Goal: Find specific page/section: Find specific page/section

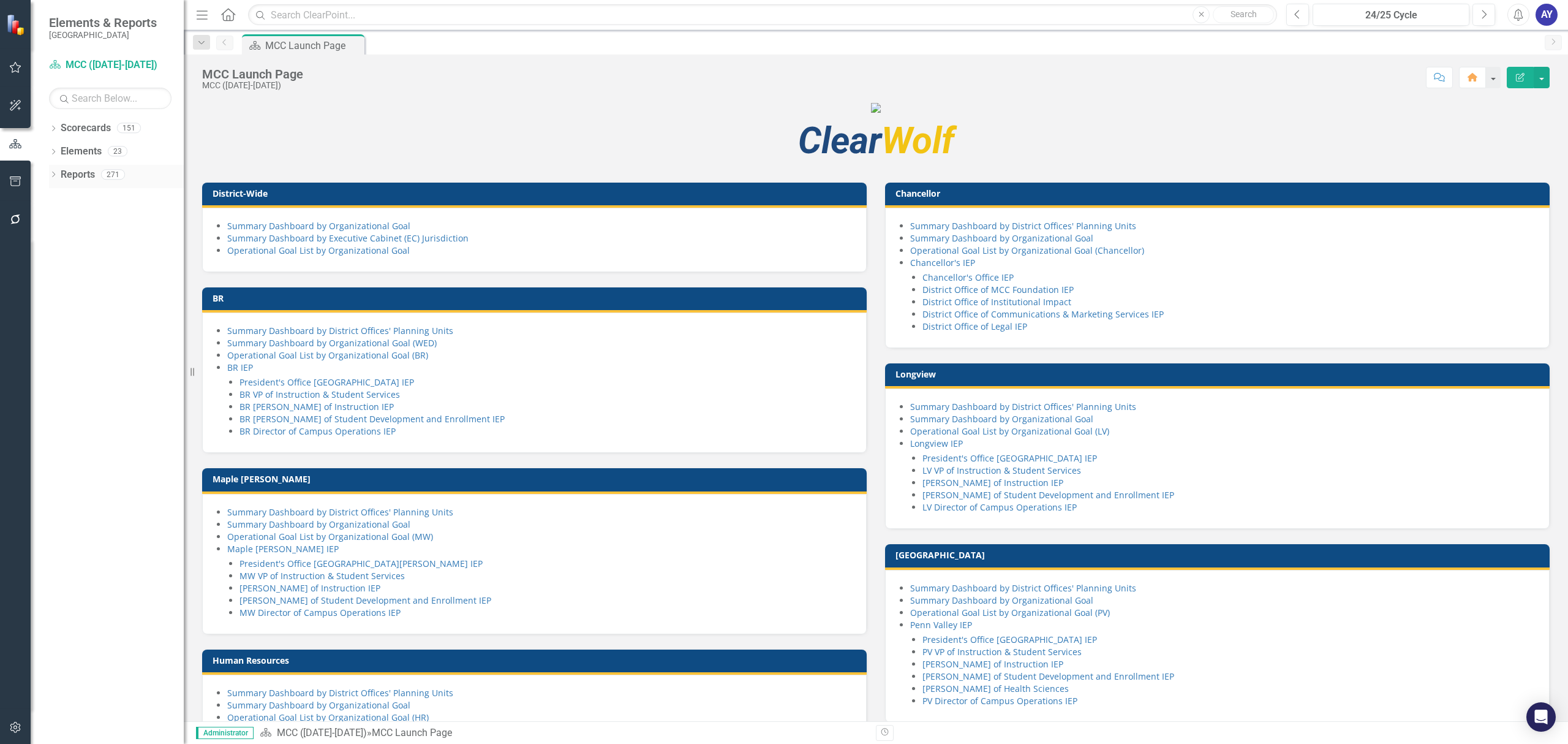
click at [59, 180] on div "Dropdown Reports 271" at bounding box center [116, 176] width 135 height 23
click at [98, 180] on div "Reports 271" at bounding box center [122, 176] width 123 height 23
click at [76, 177] on link "Reports" at bounding box center [78, 174] width 35 height 14
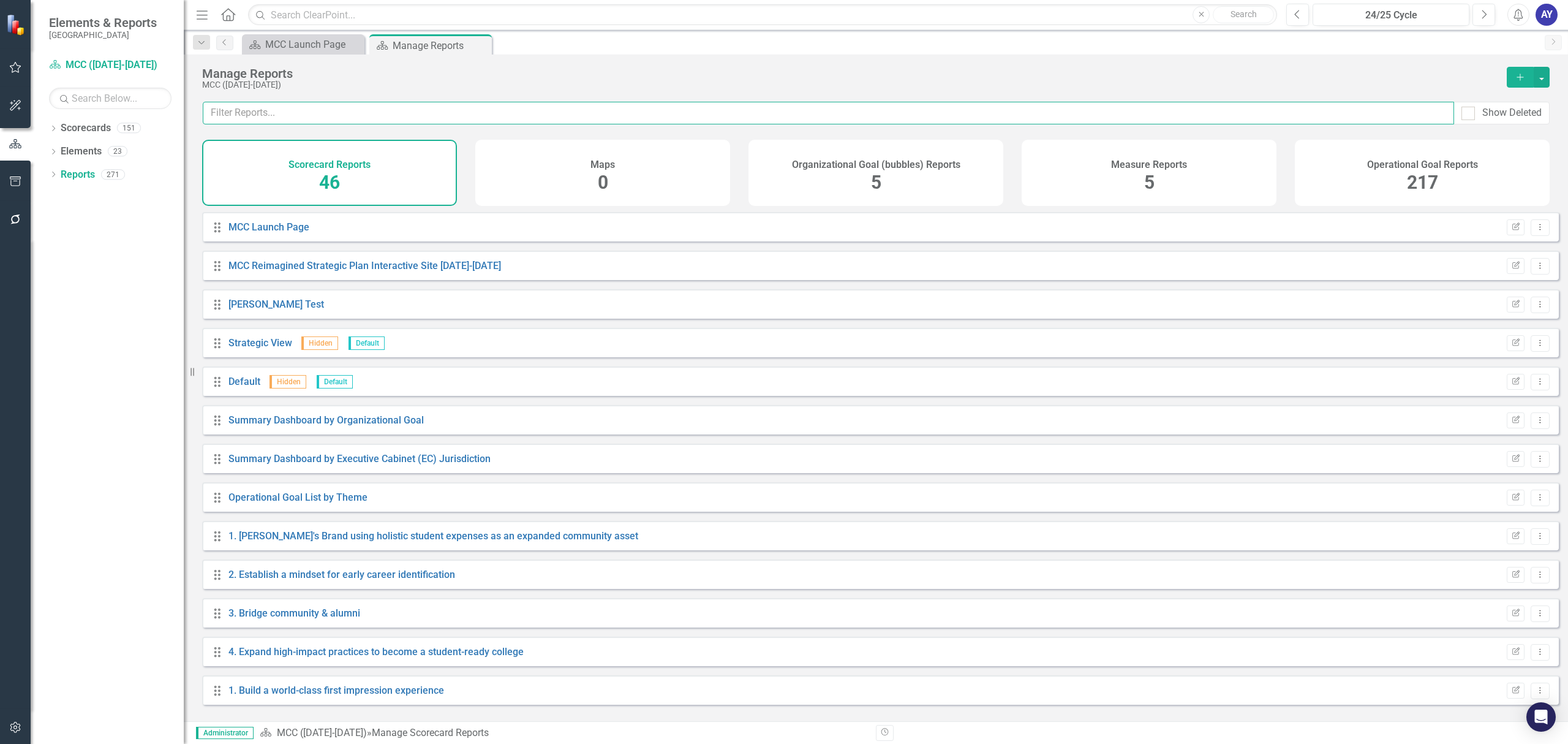
click at [513, 112] on input "text" at bounding box center [828, 113] width 1251 height 23
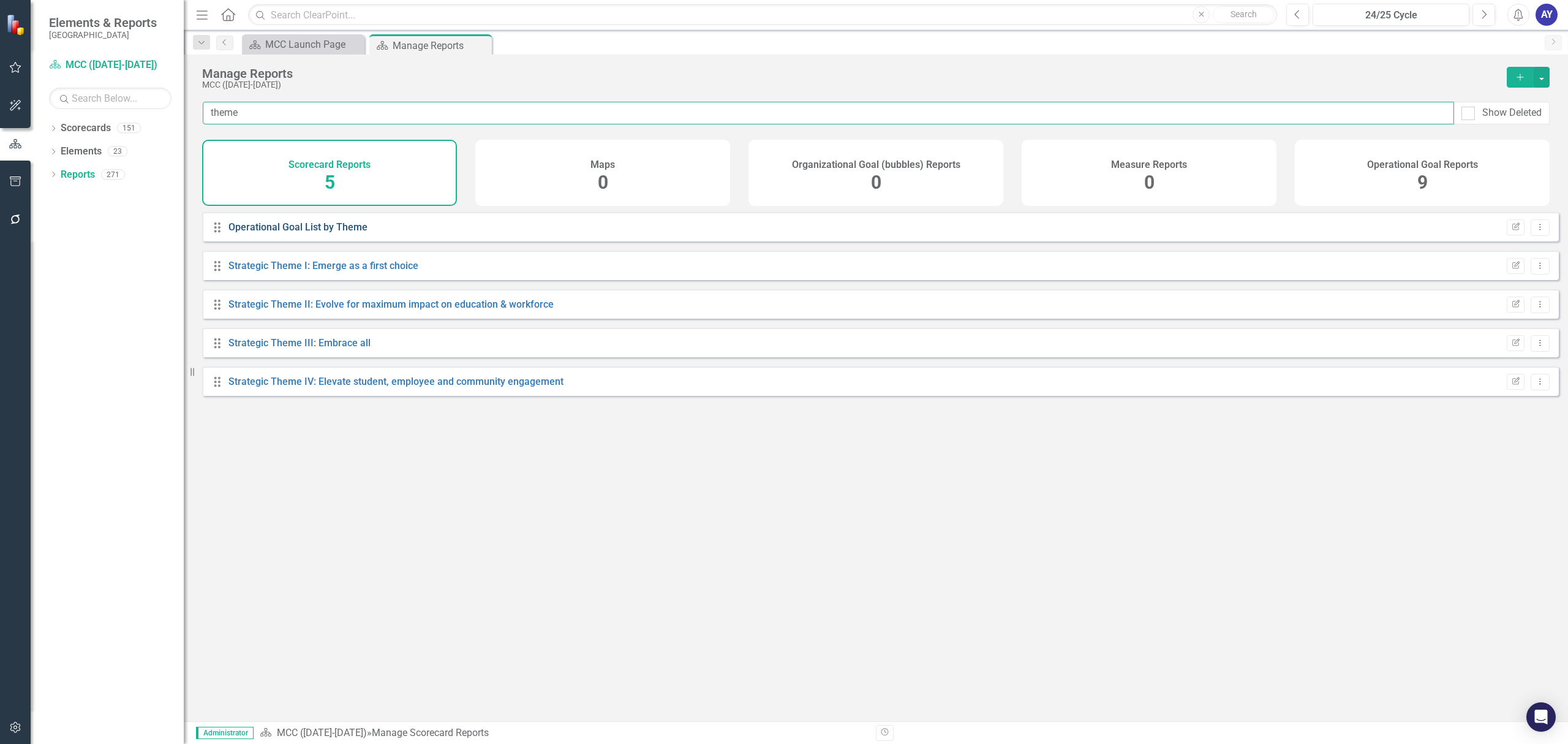
type input "theme"
click at [339, 231] on link "Operational Goal List by Theme" at bounding box center [298, 227] width 139 height 12
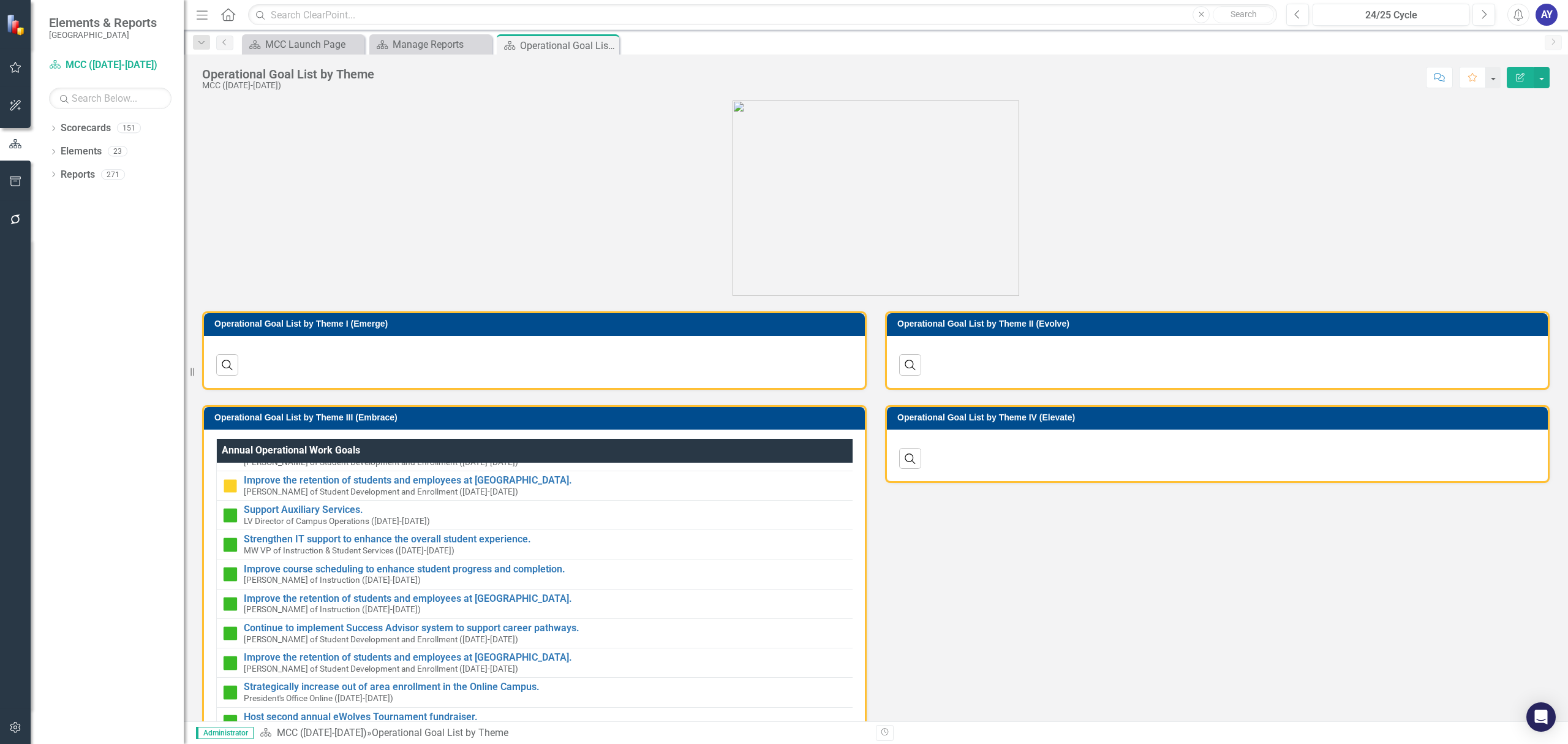
click at [632, 324] on h3 "Operational Goal List by Theme I (Emerge)" at bounding box center [536, 324] width 644 height 9
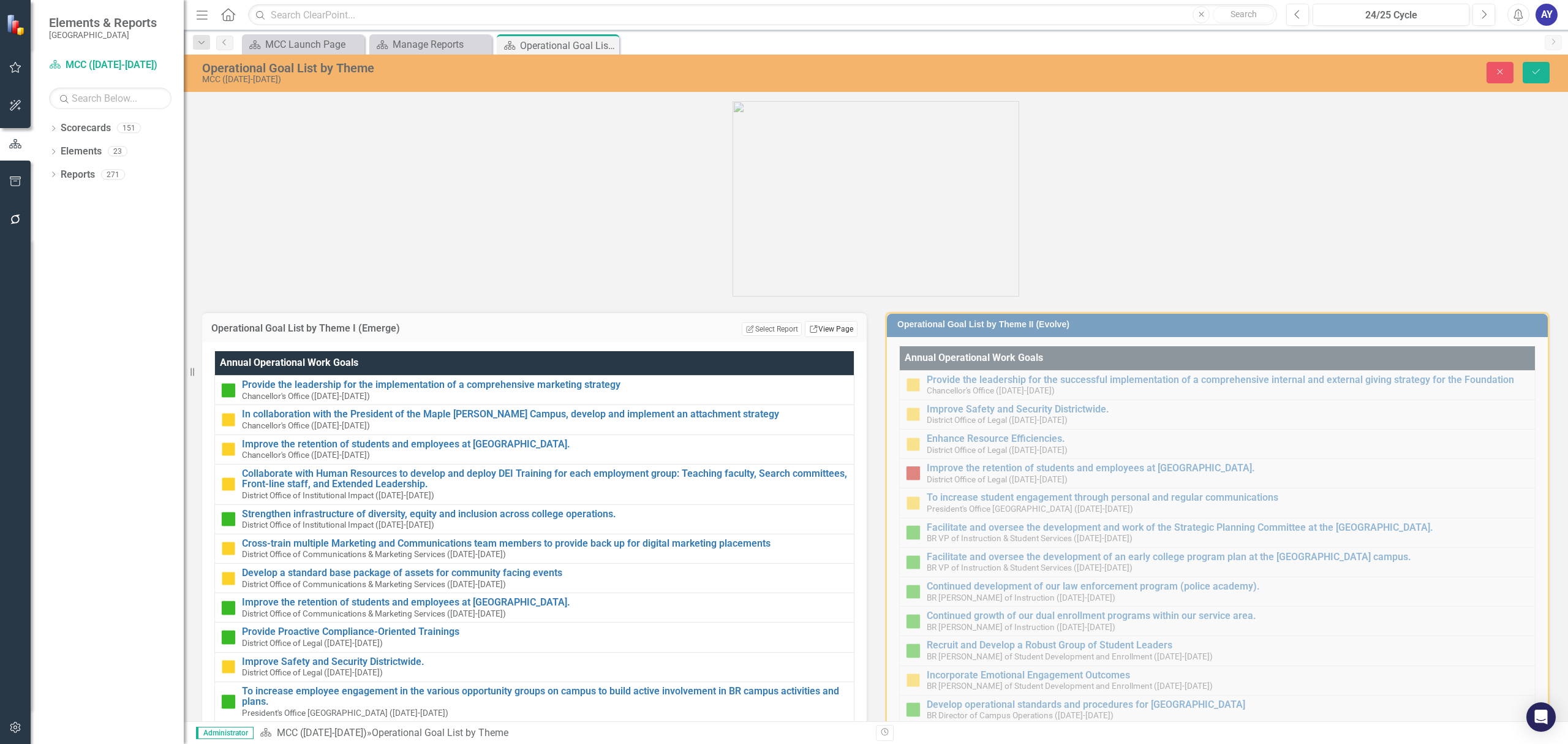
click at [836, 324] on link "Link View Page" at bounding box center [831, 329] width 53 height 16
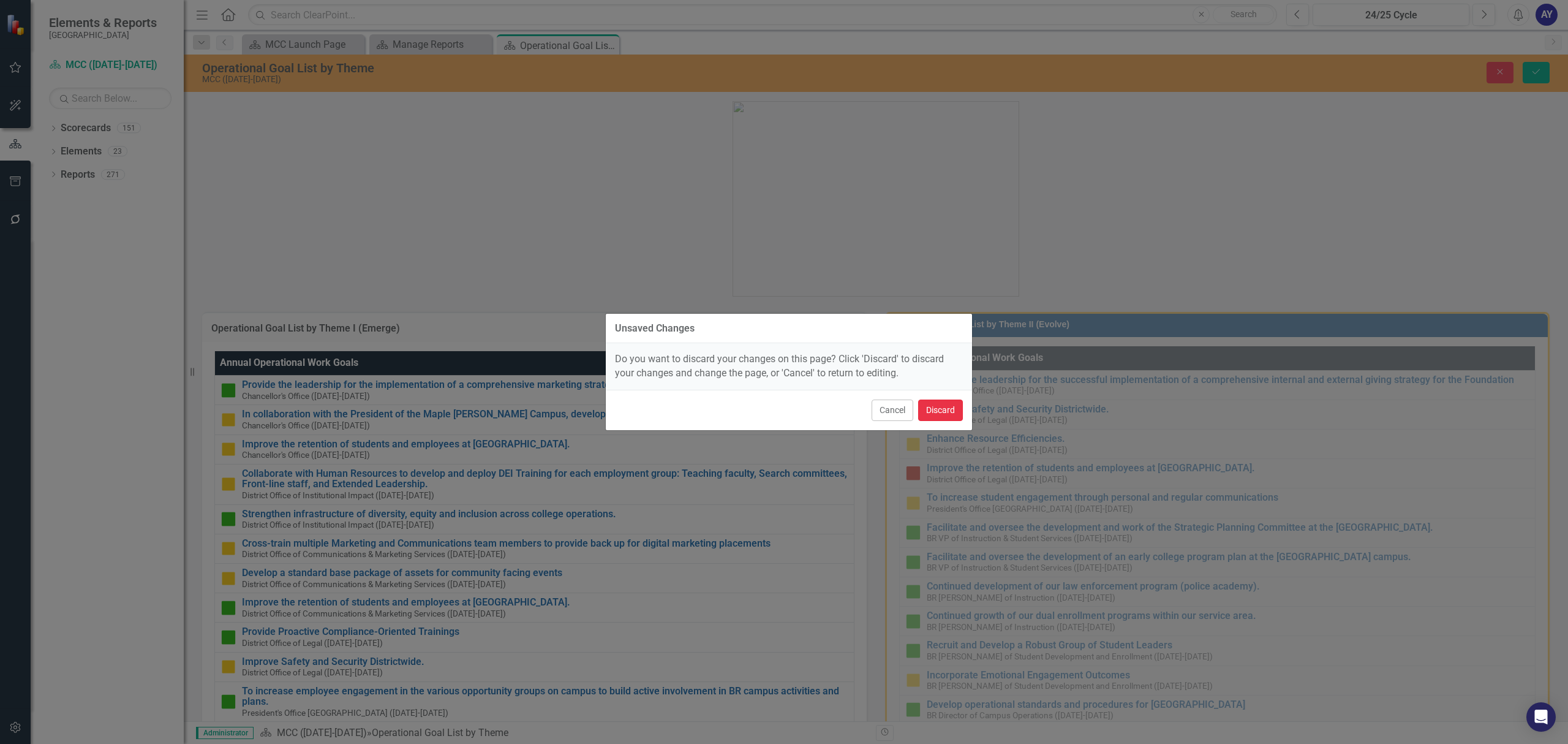
click at [951, 405] on button "Discard" at bounding box center [940, 410] width 45 height 21
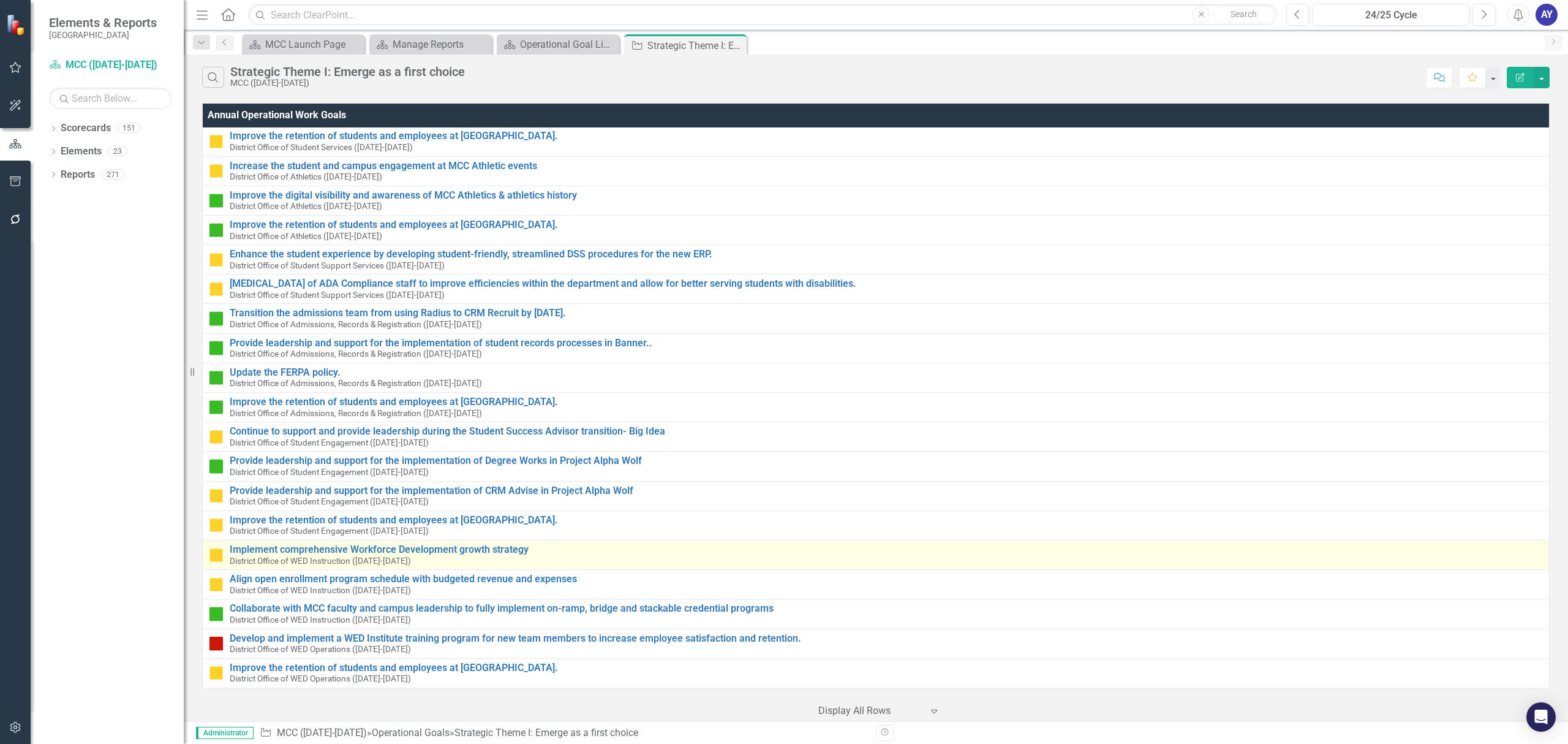
scroll to position [2629, 0]
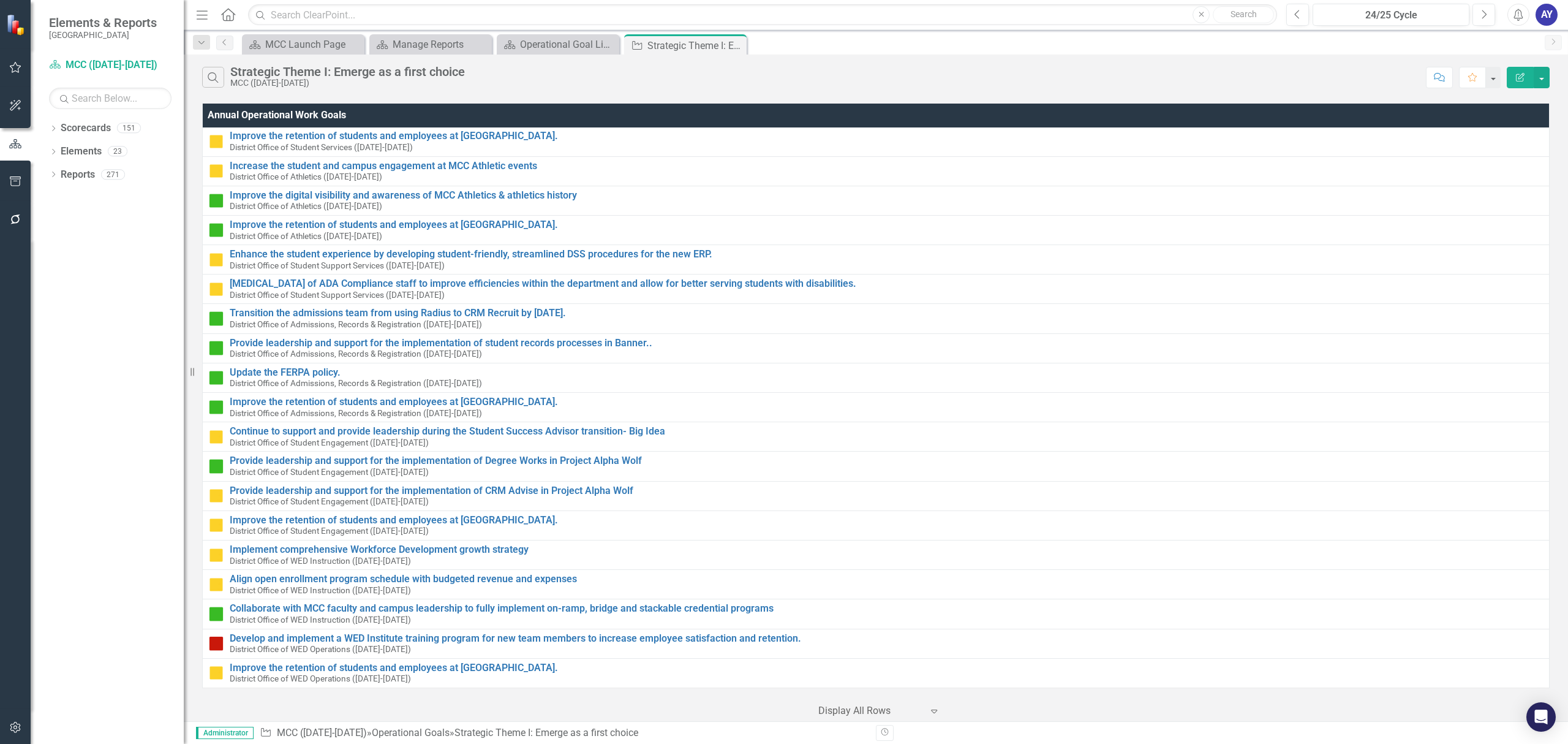
click at [532, 57] on div "Search Strategic Theme I: Emerge as a first choice MCC (2024-2025) Comment Favo…" at bounding box center [875, 74] width 1384 height 40
click at [537, 45] on div "Operational Goal List by Theme" at bounding box center [560, 44] width 81 height 15
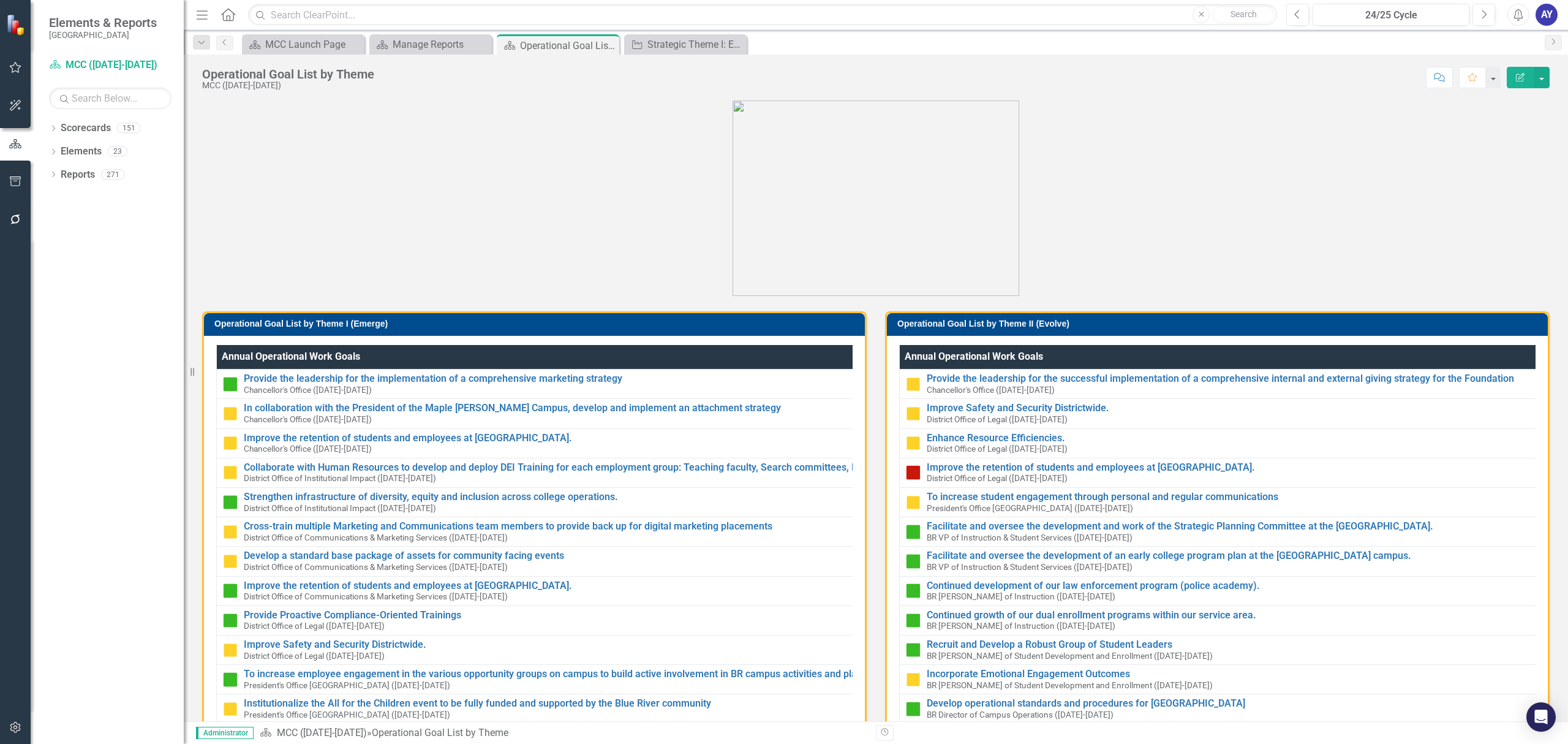
click at [1155, 321] on h3 "Operational Goal List by Theme II (Evolve)" at bounding box center [1219, 324] width 644 height 9
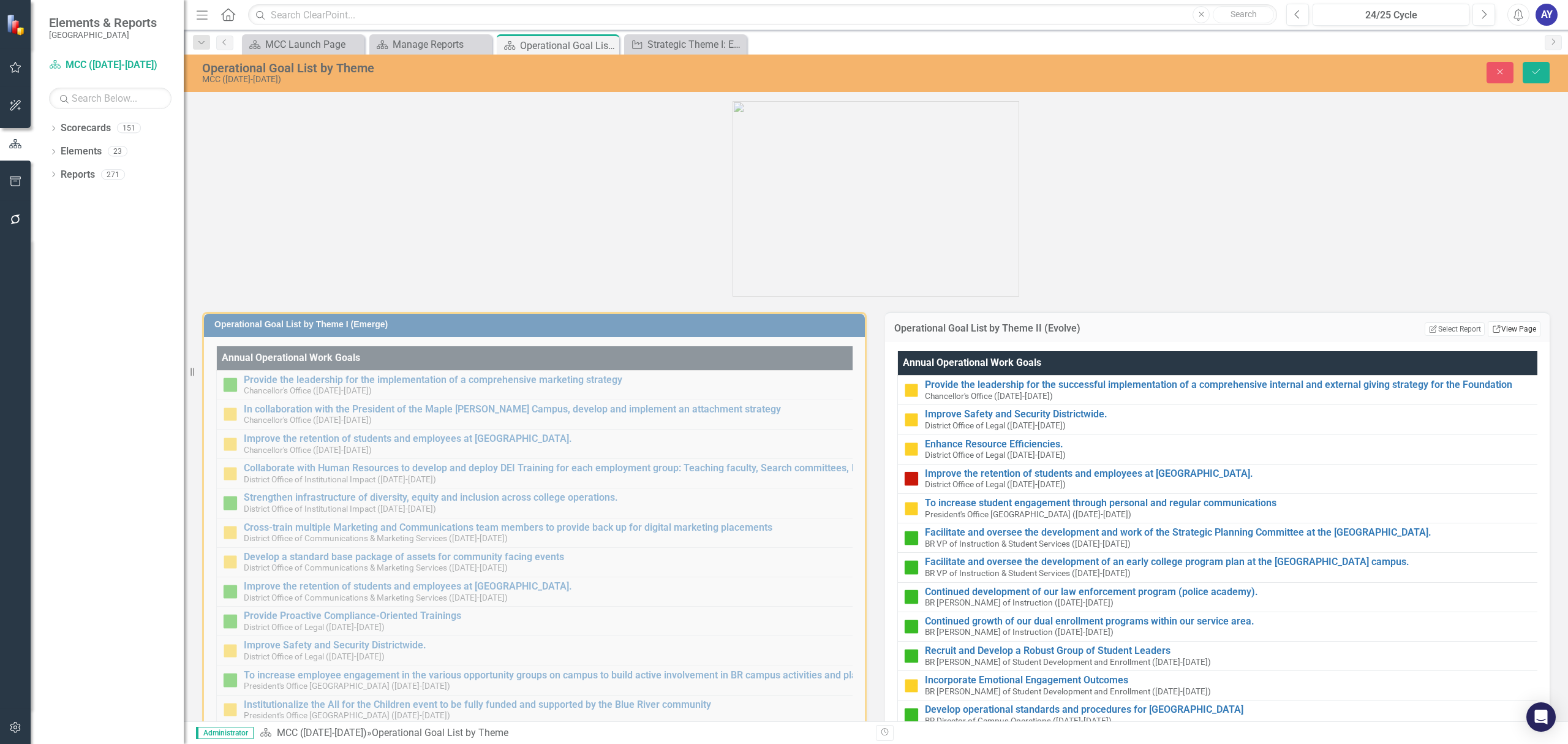
click at [1504, 329] on link "Link View Page" at bounding box center [1513, 329] width 53 height 16
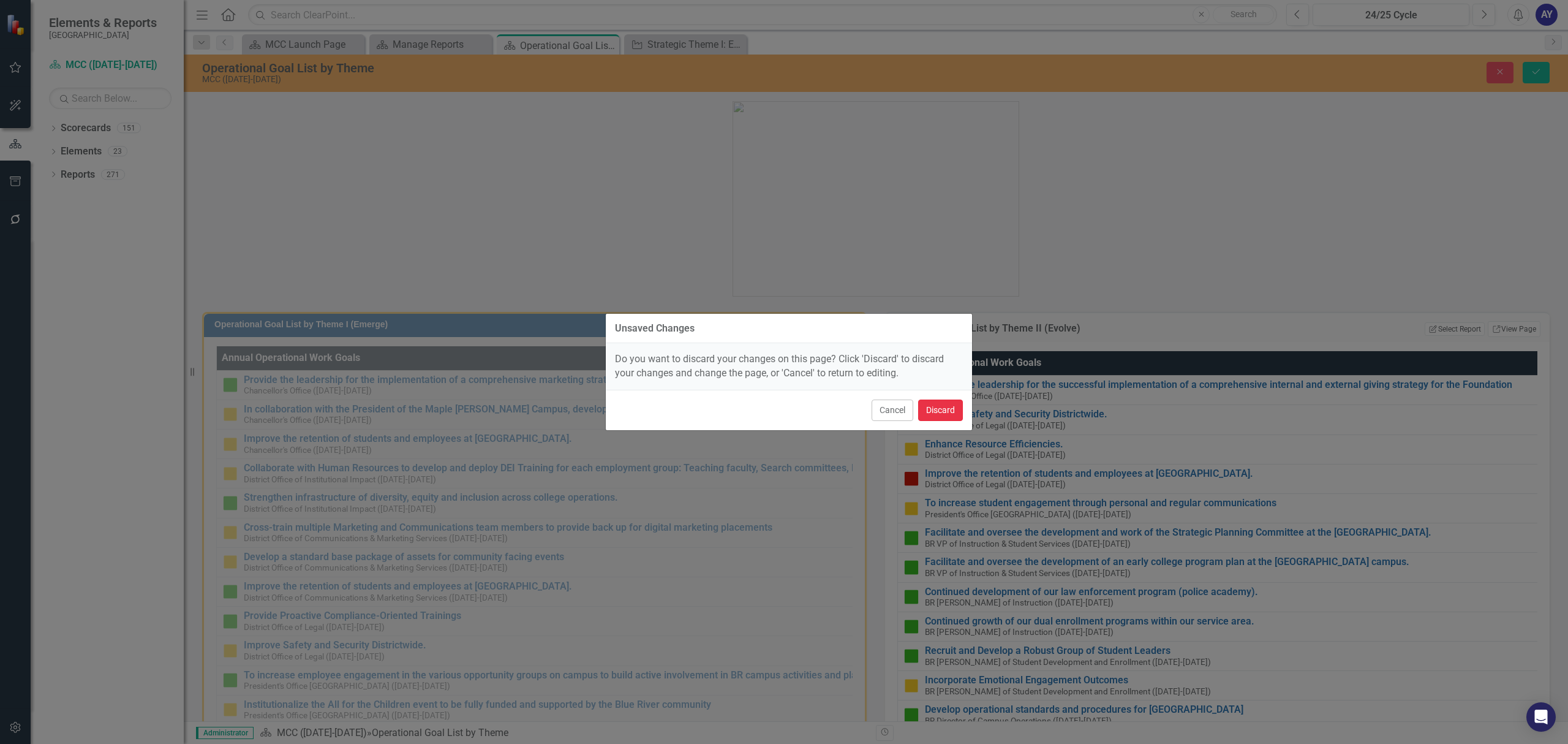
click at [961, 410] on button "Discard" at bounding box center [940, 410] width 45 height 21
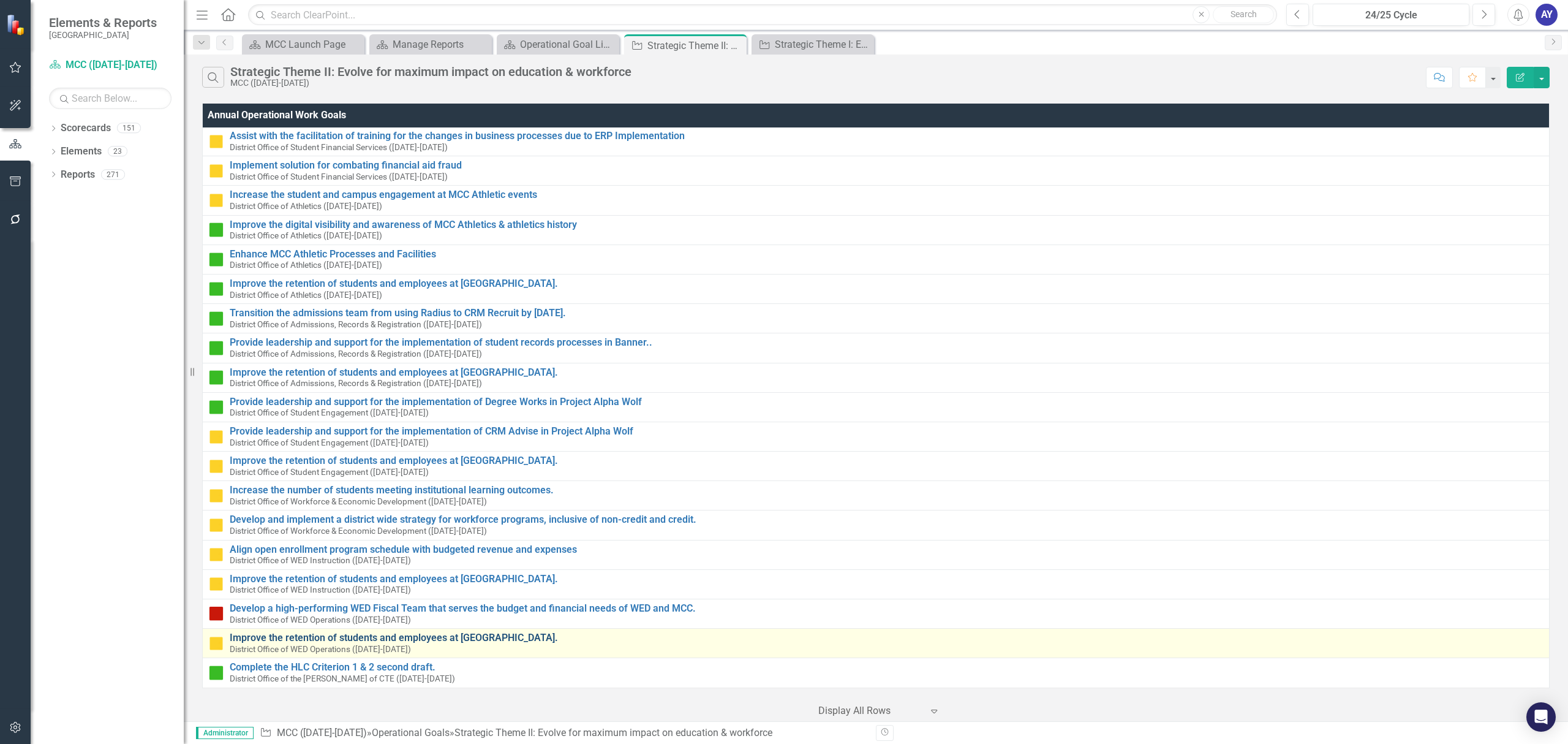
scroll to position [3372, 0]
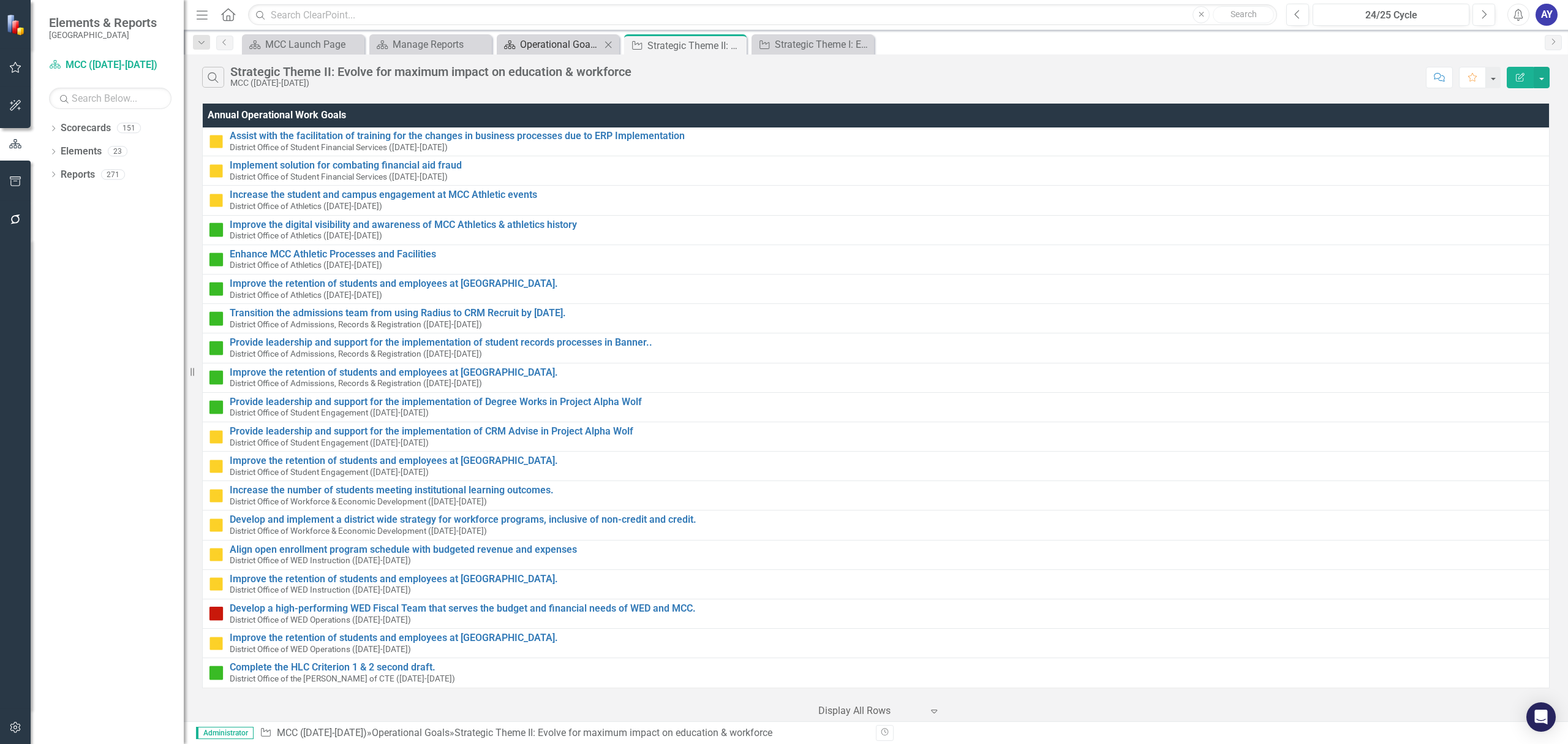
click at [593, 45] on div "Operational Goal List by Theme" at bounding box center [560, 44] width 81 height 15
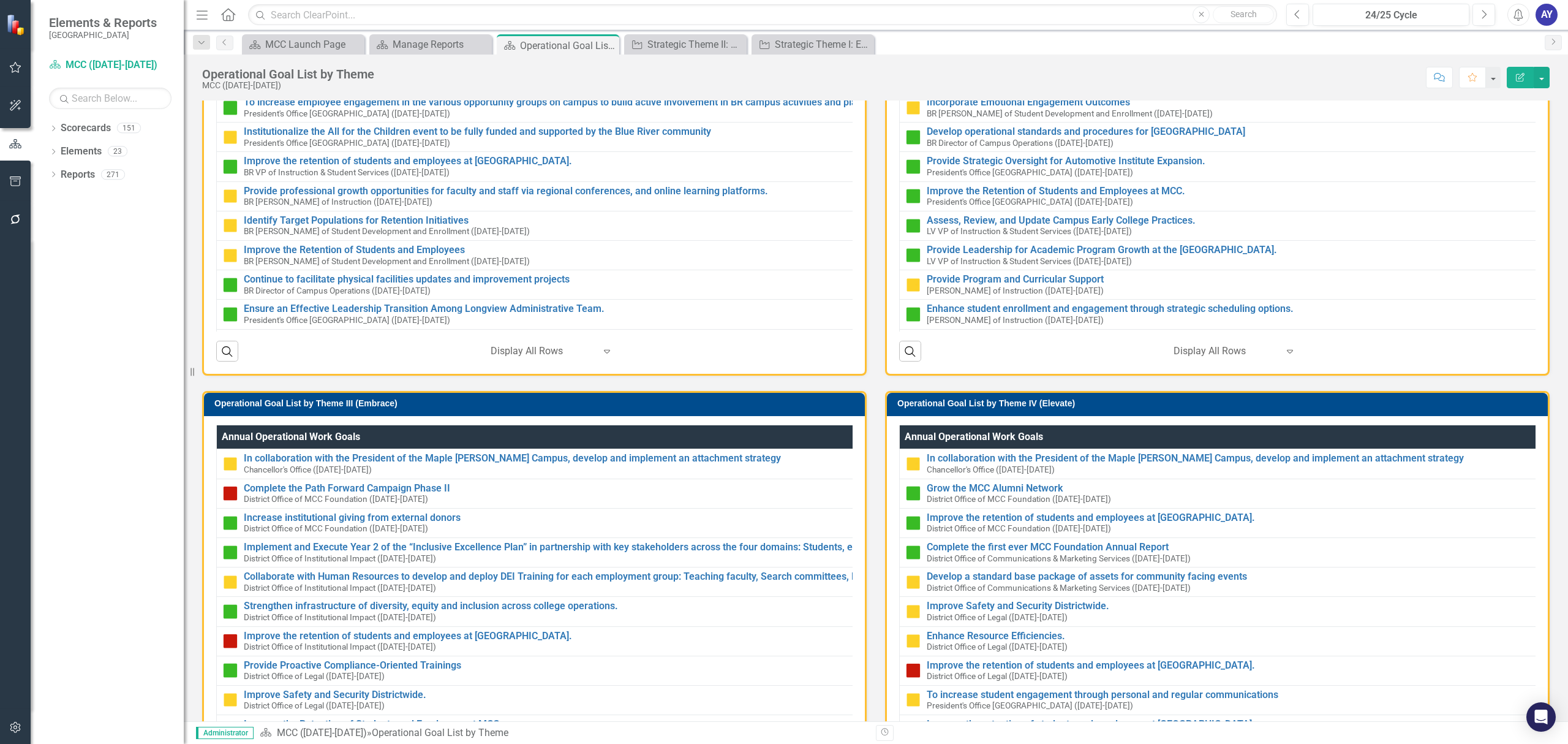
scroll to position [82, 0]
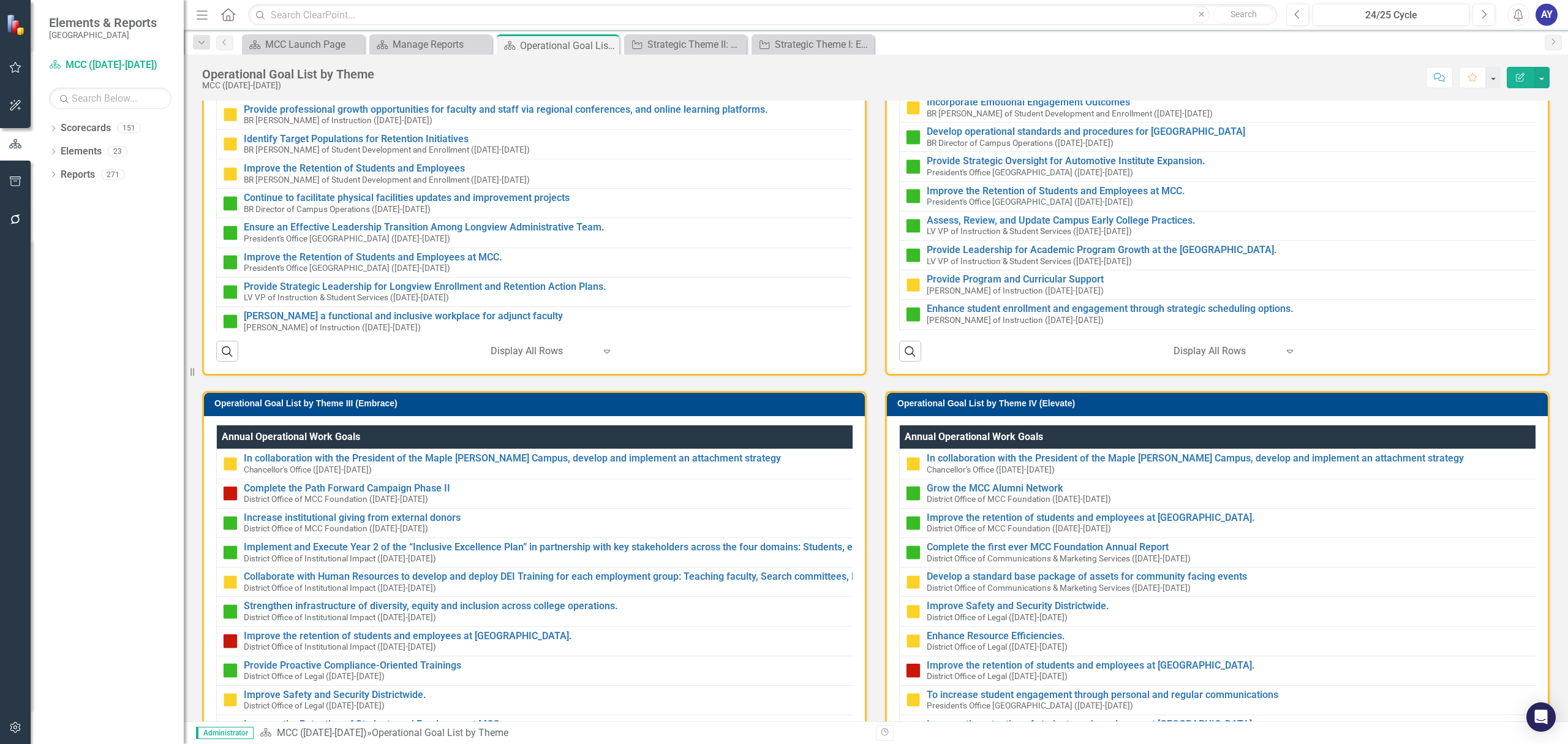
click at [452, 402] on h3 "Operational Goal List by Theme III (Embrace)" at bounding box center [536, 404] width 644 height 9
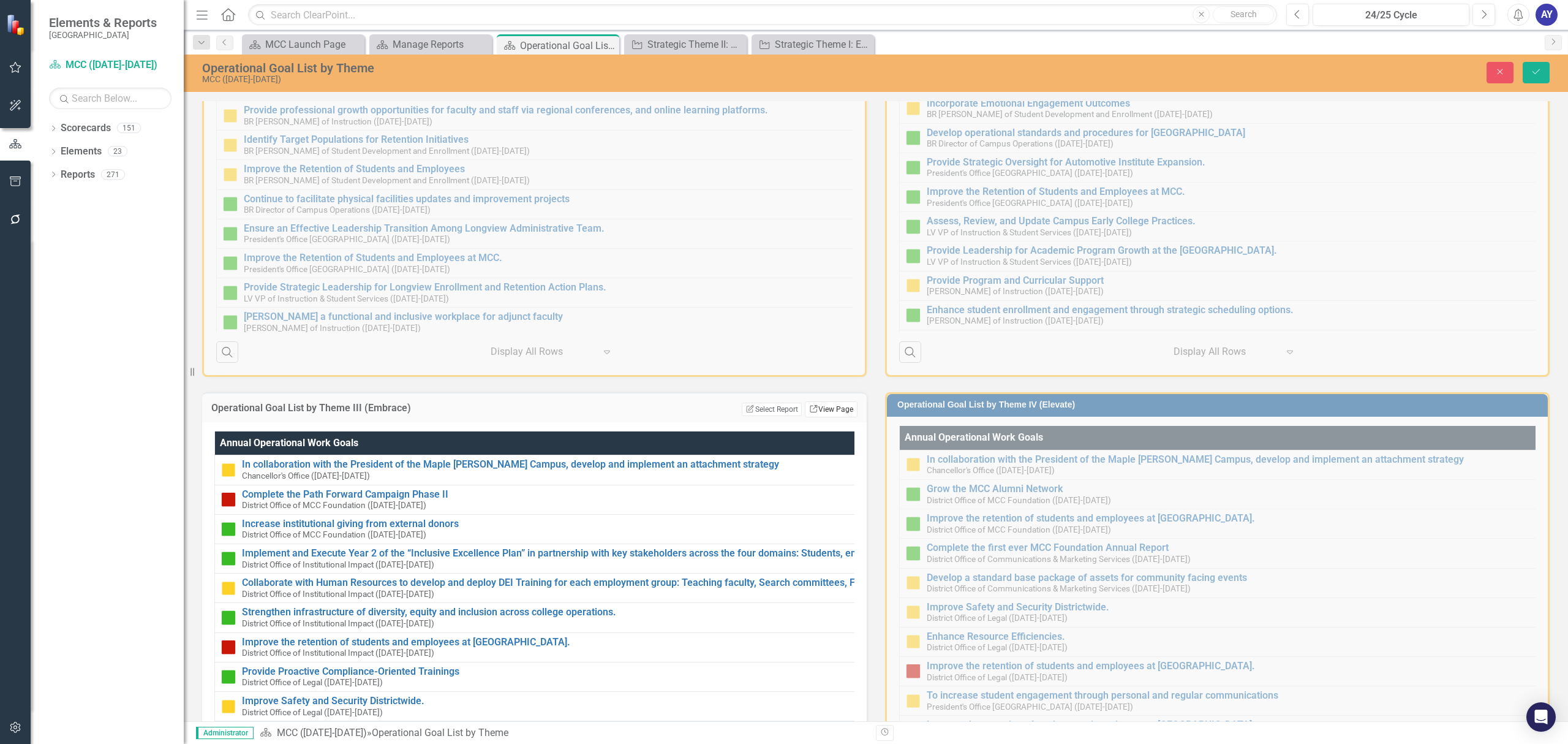
click at [829, 412] on link "Link View Page" at bounding box center [831, 409] width 53 height 16
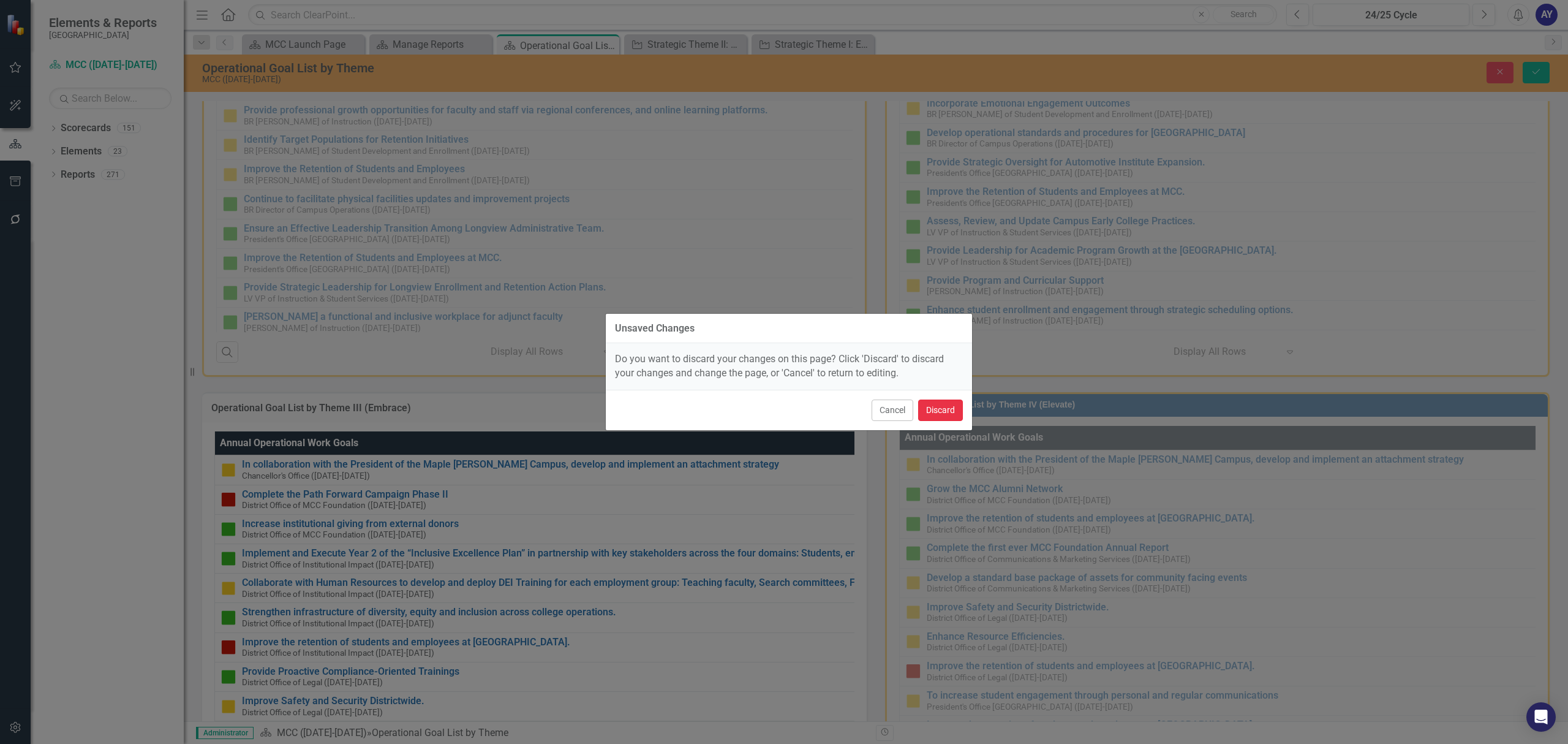
click at [939, 414] on button "Discard" at bounding box center [940, 410] width 45 height 21
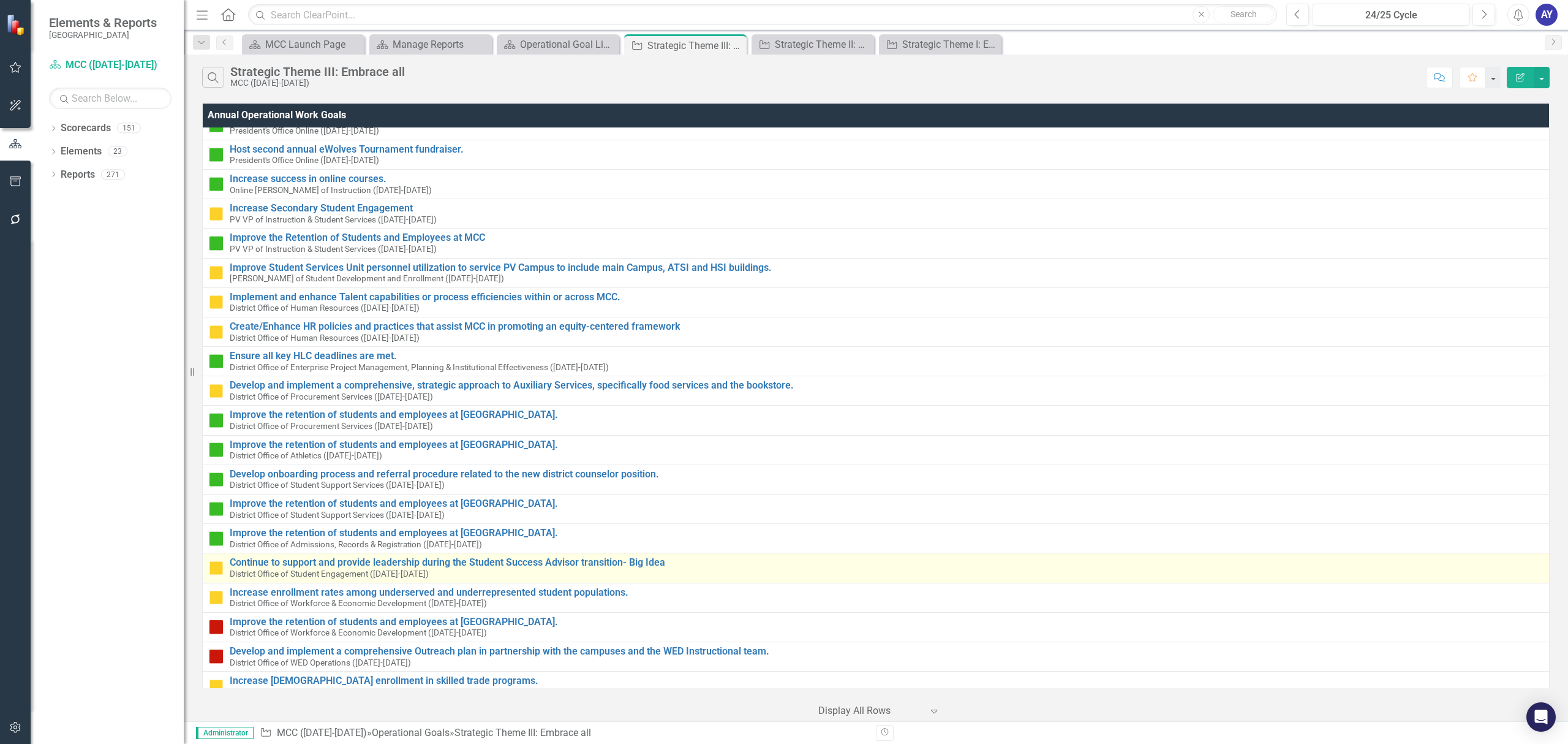
scroll to position [669, 0]
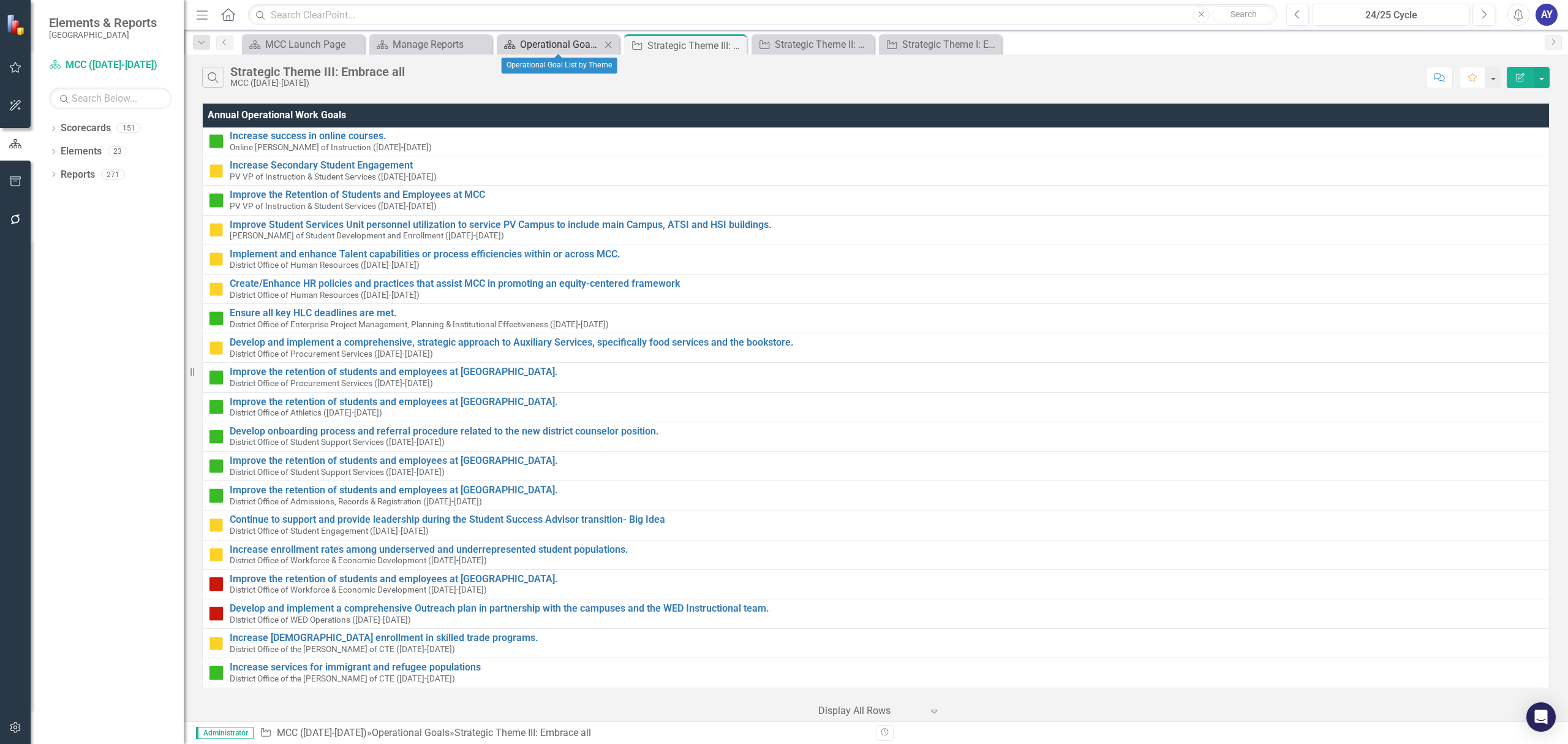
click at [567, 49] on div "Operational Goal List by Theme" at bounding box center [560, 44] width 81 height 15
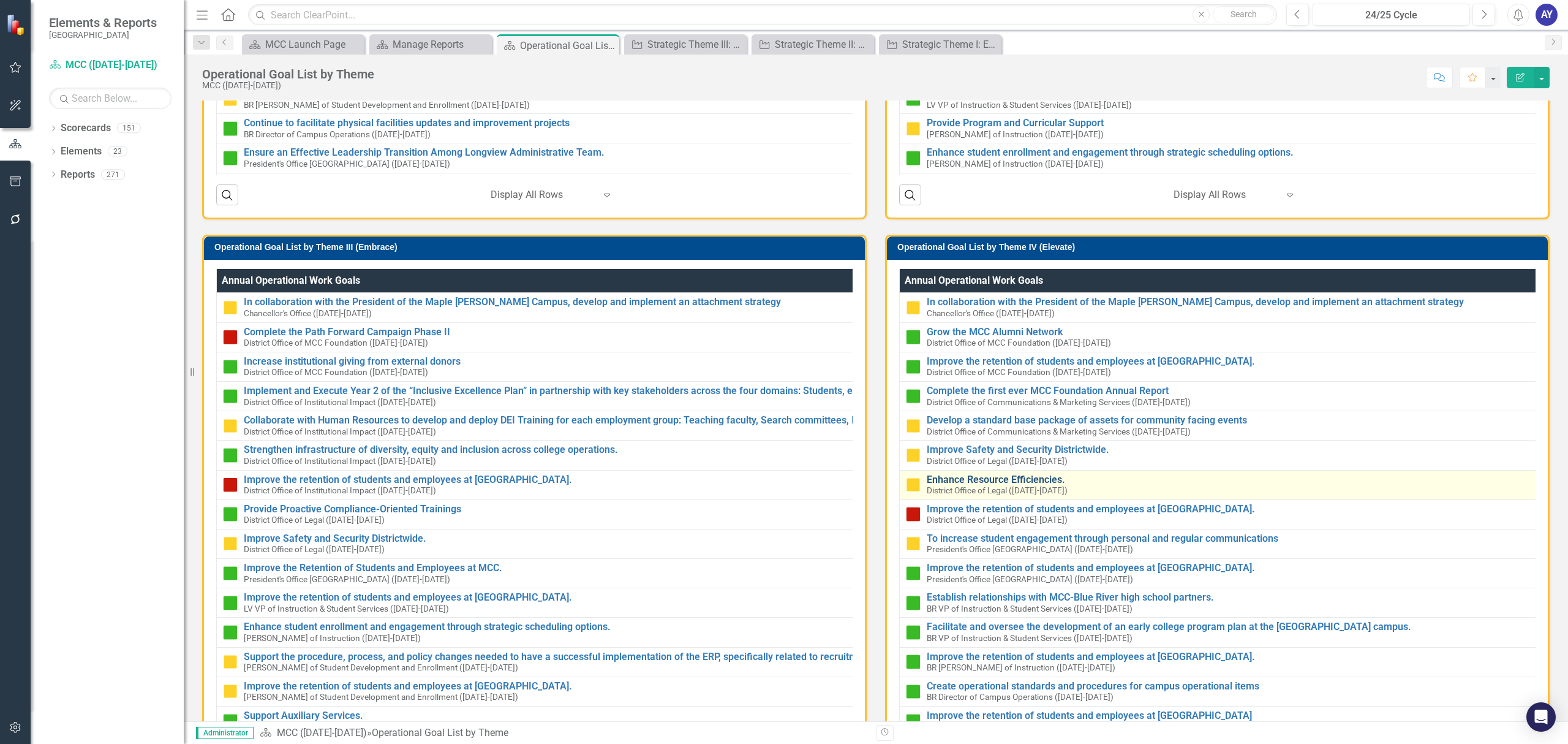
scroll to position [646, 0]
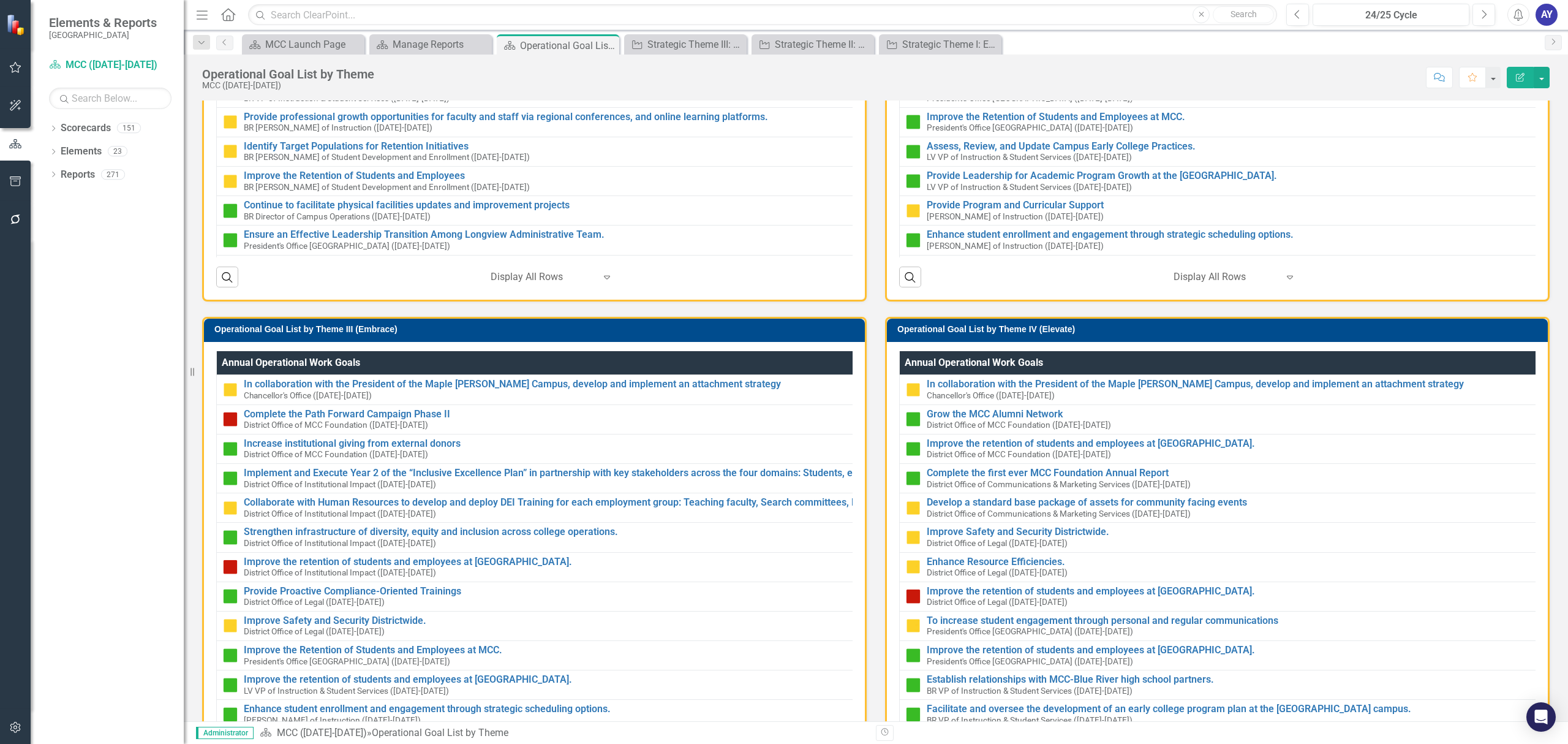
click at [1166, 324] on h3 "Operational Goal List by Theme IV (Elevate)" at bounding box center [1219, 329] width 644 height 9
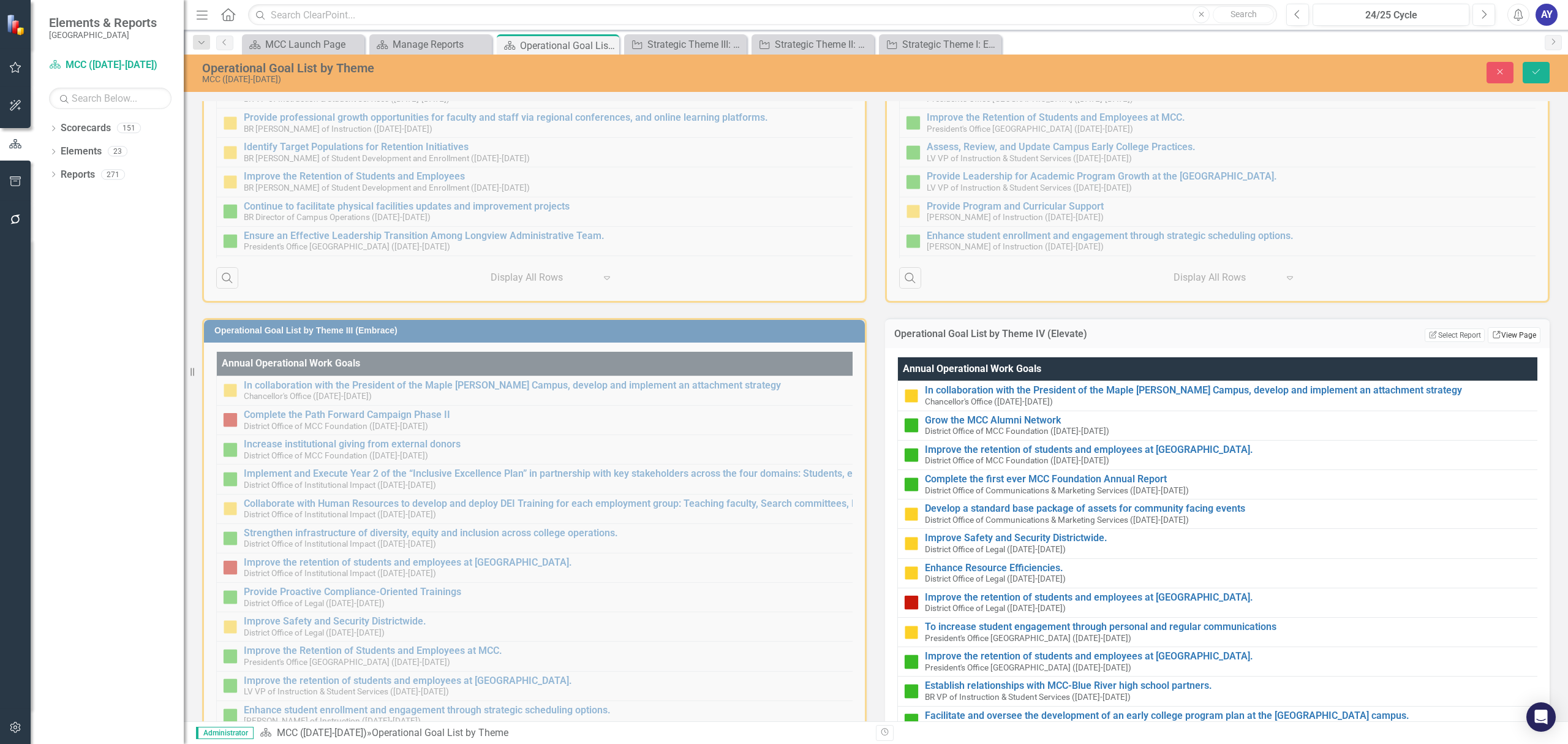
click at [1510, 334] on link "Link View Page" at bounding box center [1513, 335] width 53 height 16
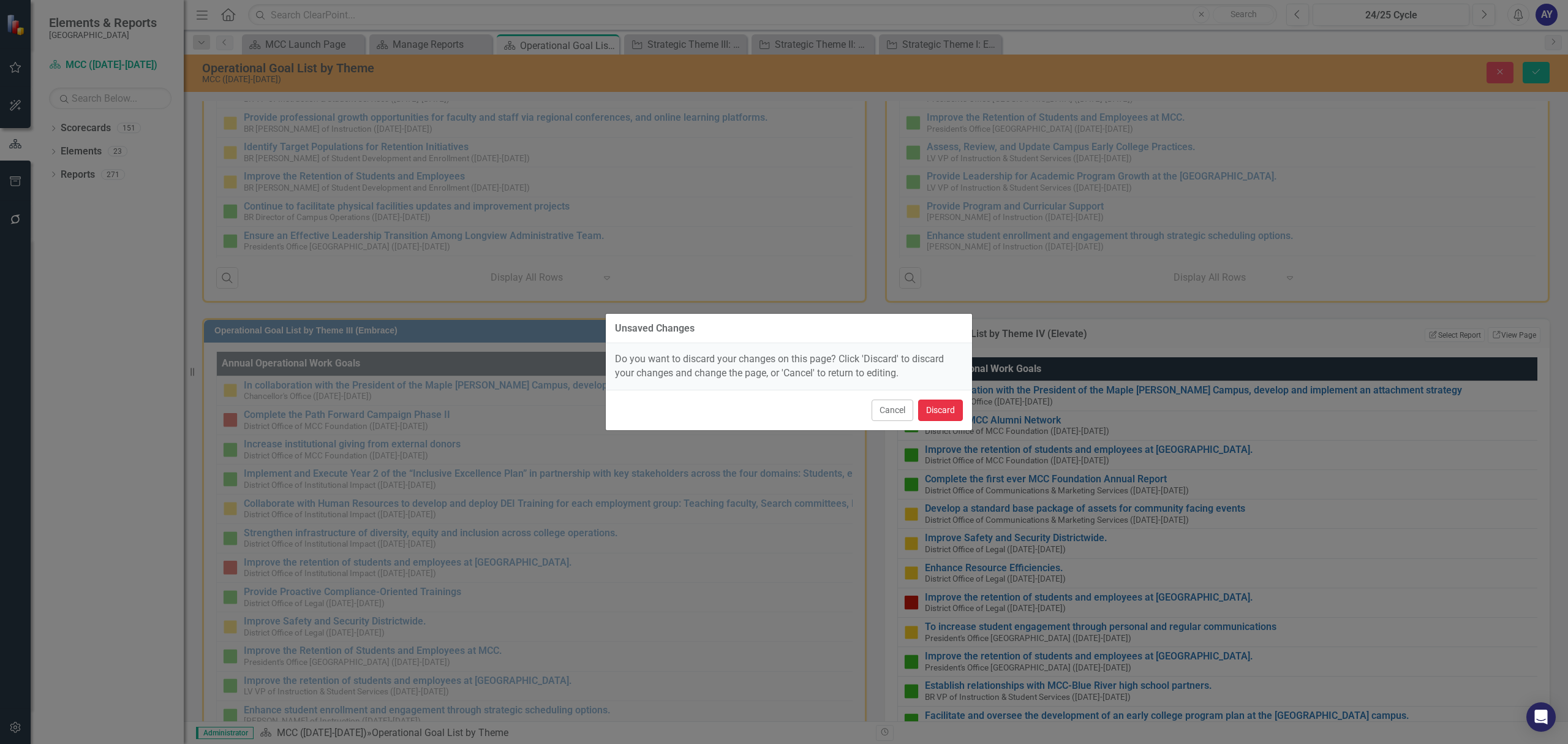
click at [954, 416] on button "Discard" at bounding box center [940, 410] width 45 height 21
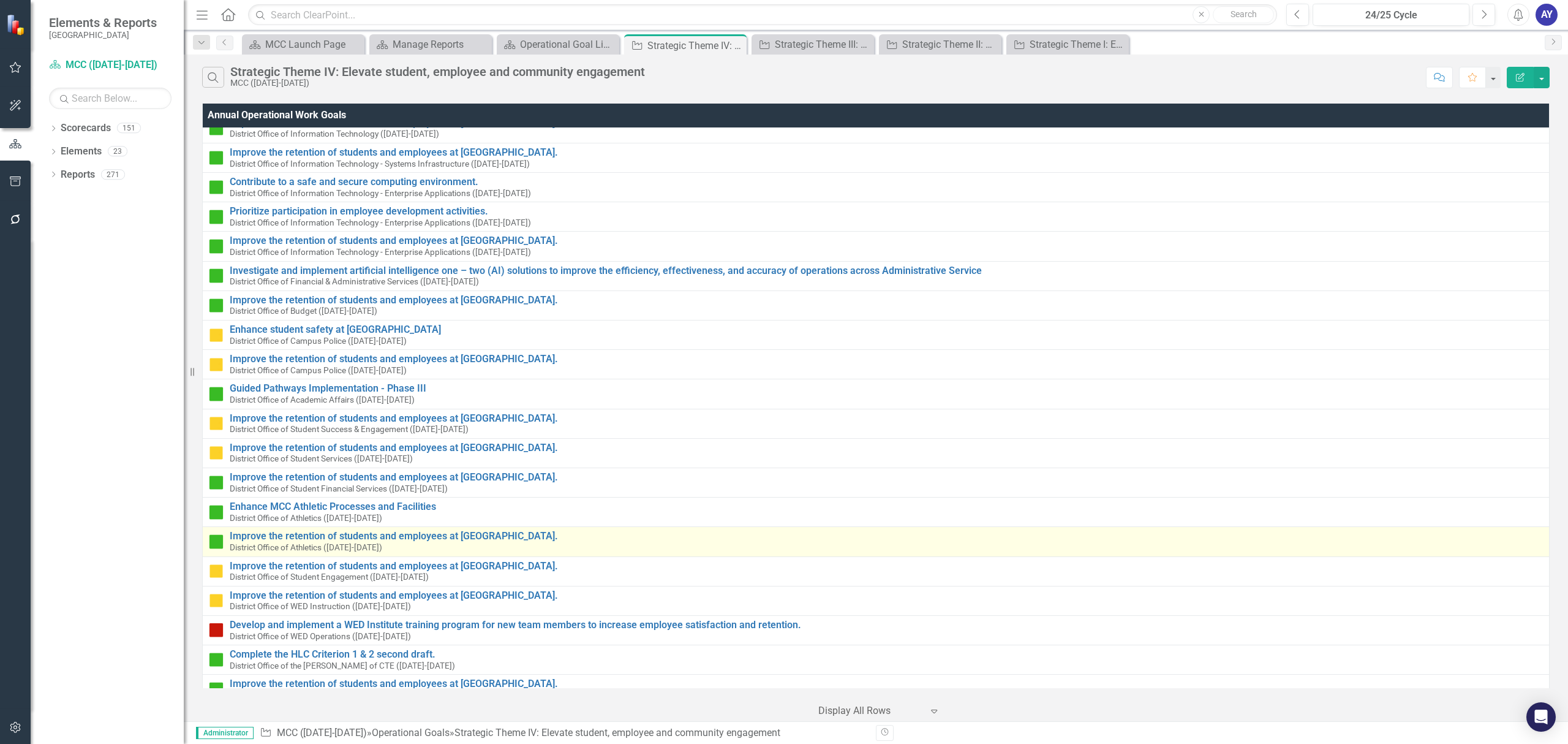
scroll to position [1767, 0]
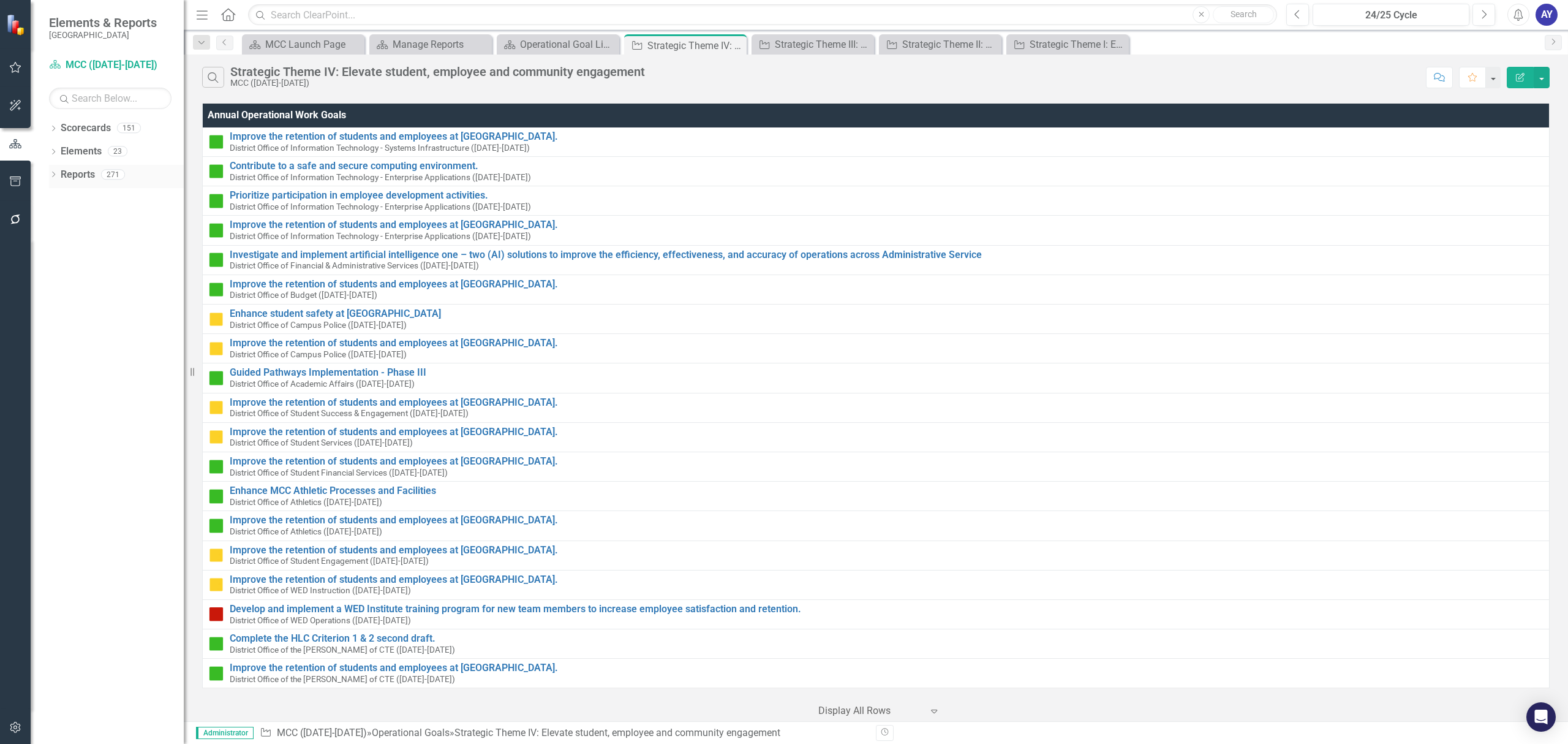
click at [87, 177] on link "Reports" at bounding box center [78, 174] width 35 height 14
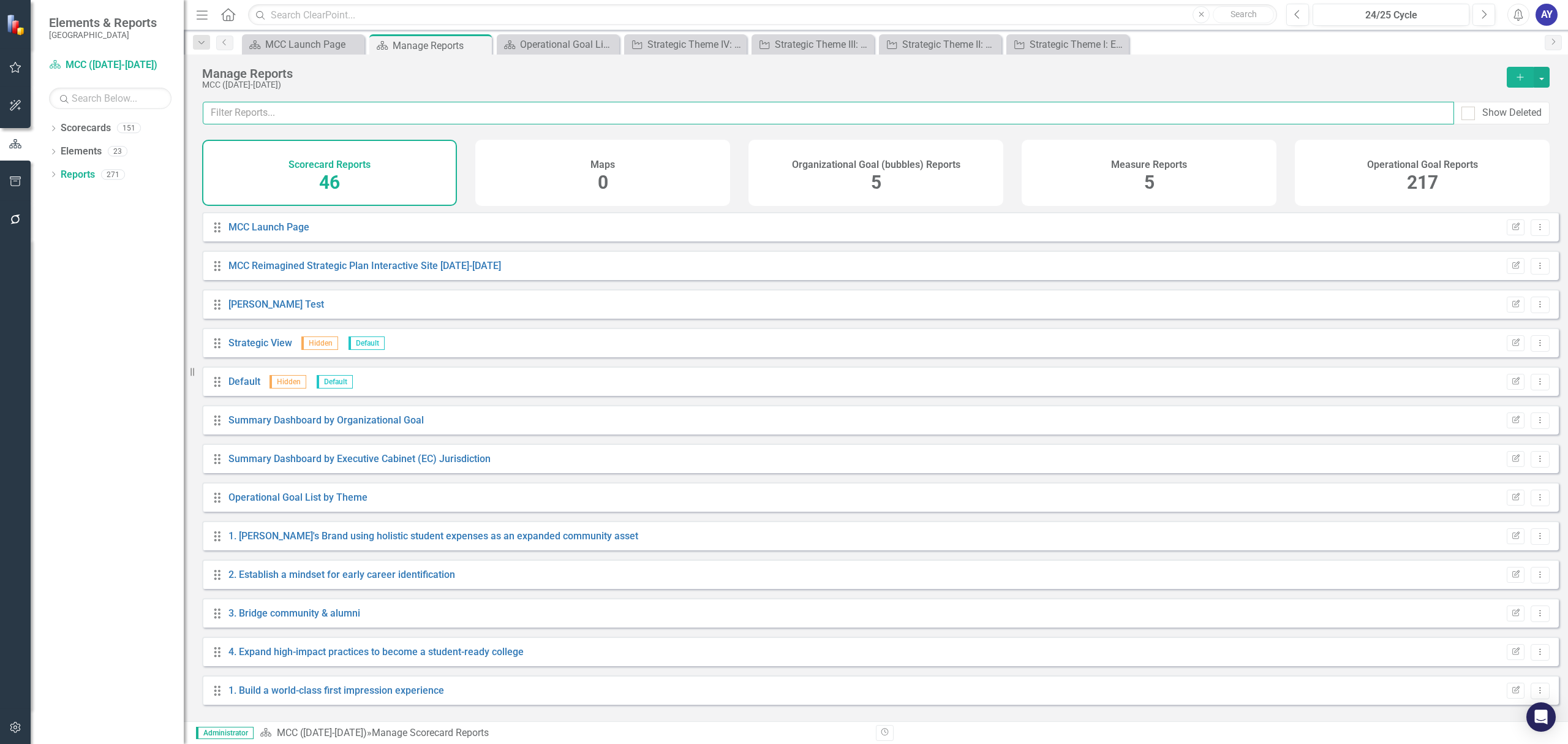
click at [341, 119] on input "text" at bounding box center [828, 113] width 1251 height 23
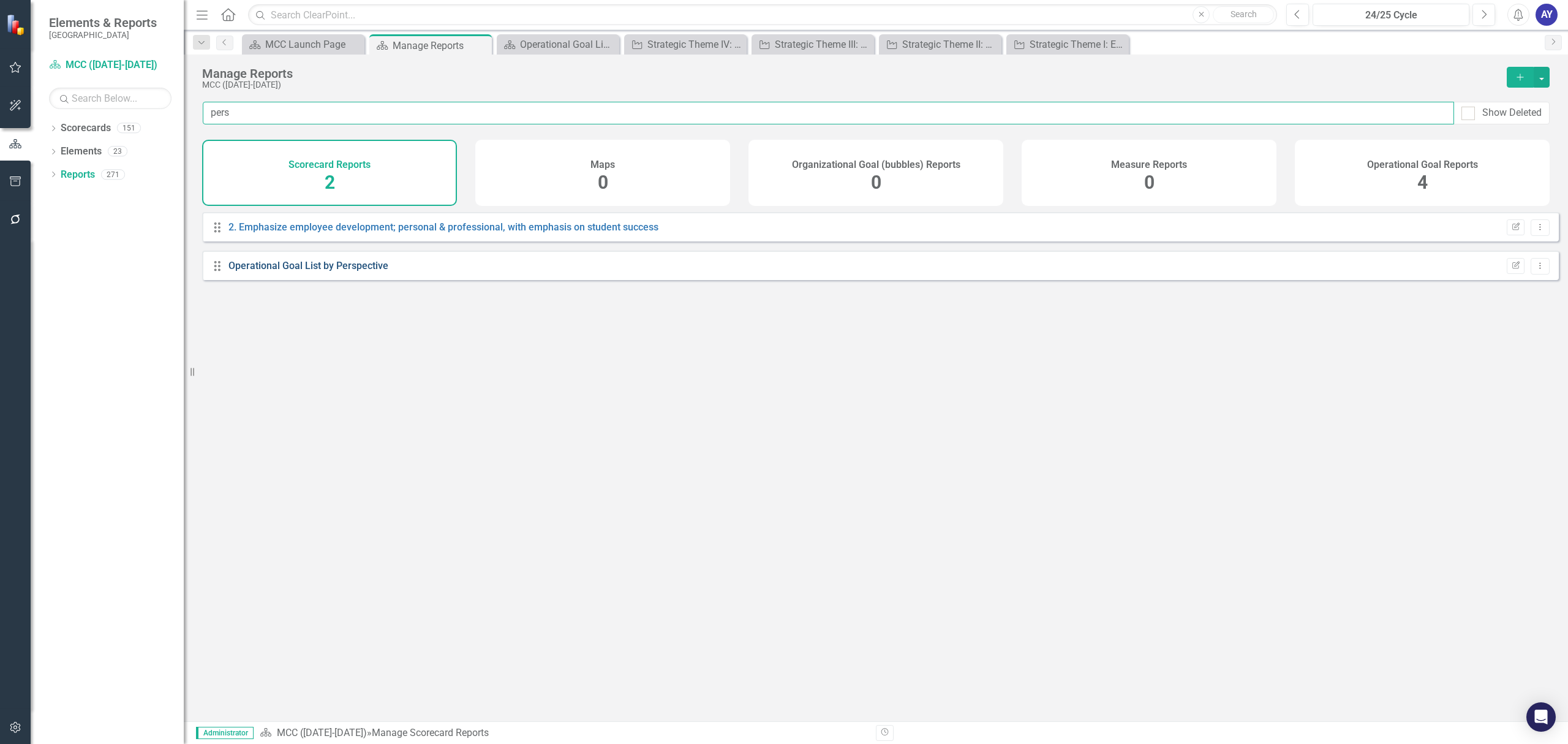
type input "pers"
click at [308, 271] on link "Operational Goal List by Perspective" at bounding box center [308, 266] width 160 height 12
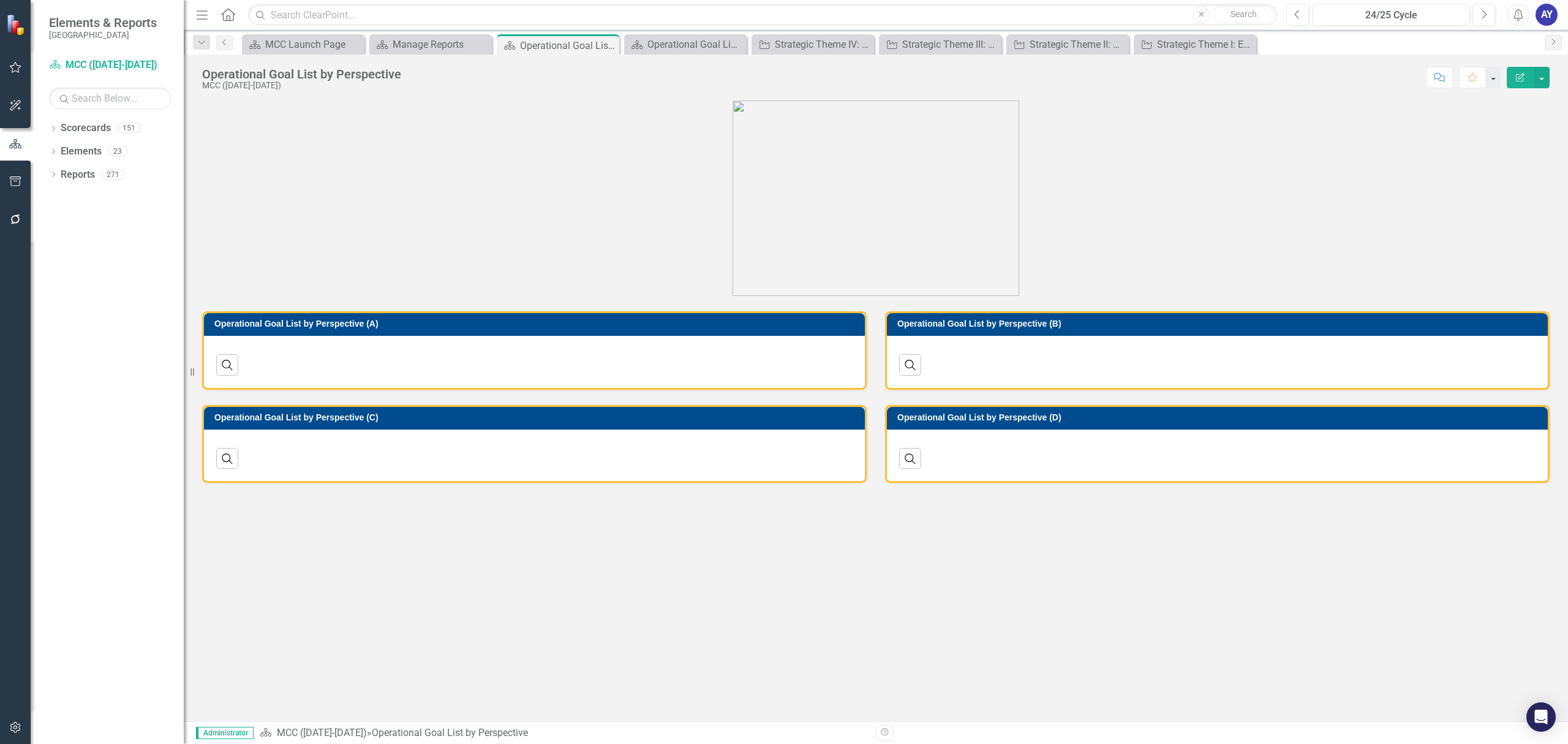
click at [469, 321] on h3 "Operational Goal List by Perspective (A)" at bounding box center [536, 324] width 644 height 9
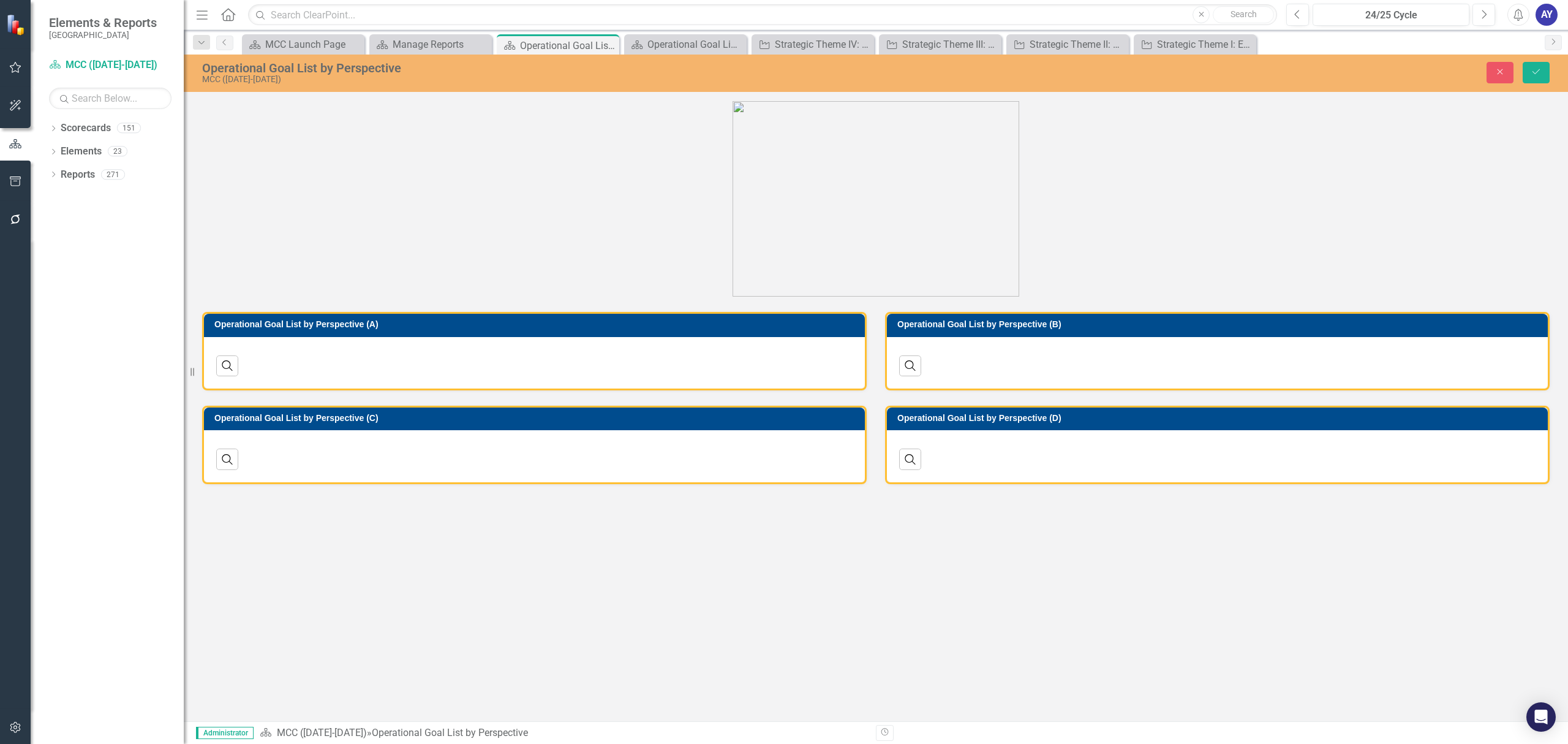
click at [455, 323] on h3 "Operational Goal List by Perspective (A)" at bounding box center [536, 324] width 644 height 9
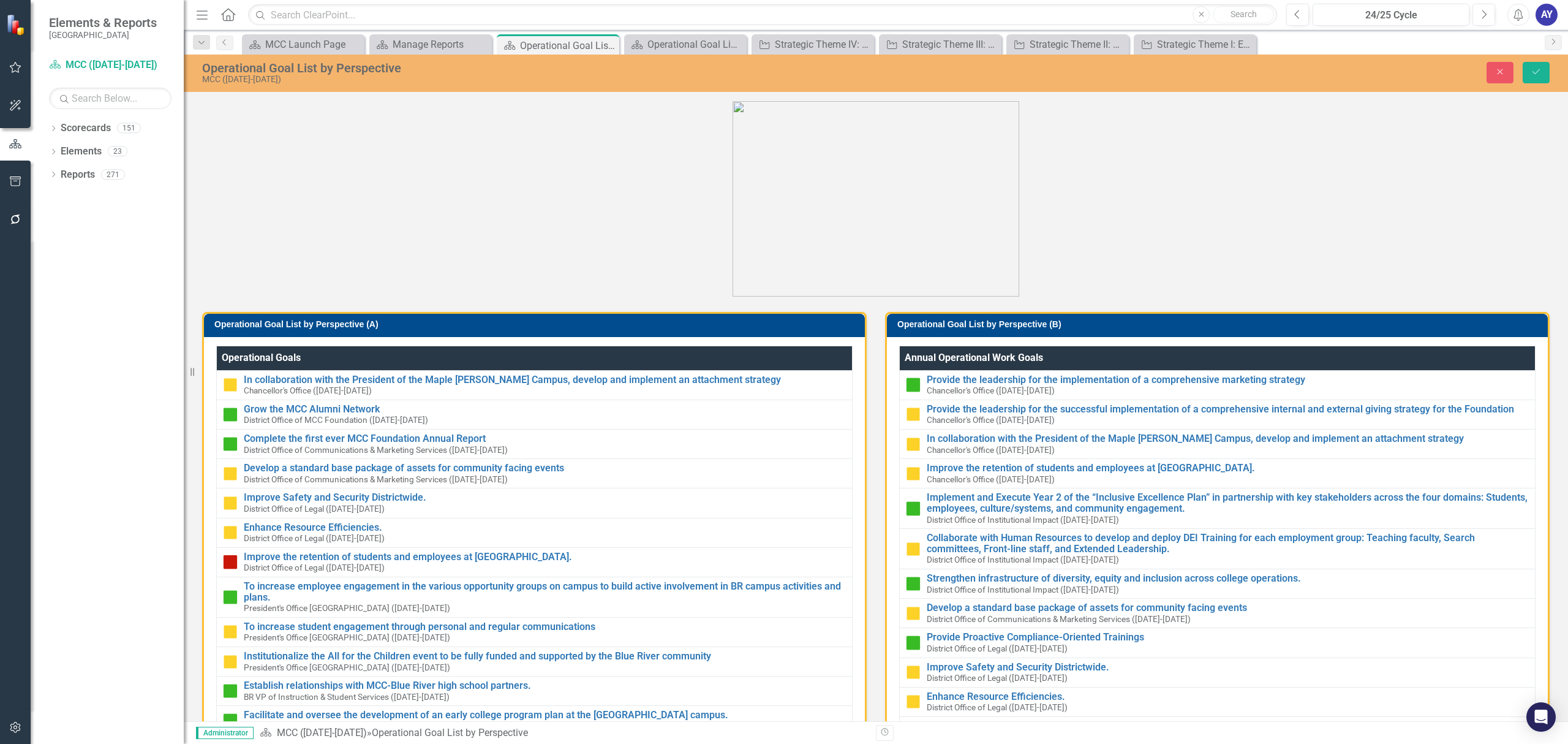
click at [455, 323] on h3 "Operational Goal List by Perspective (A)" at bounding box center [536, 324] width 644 height 9
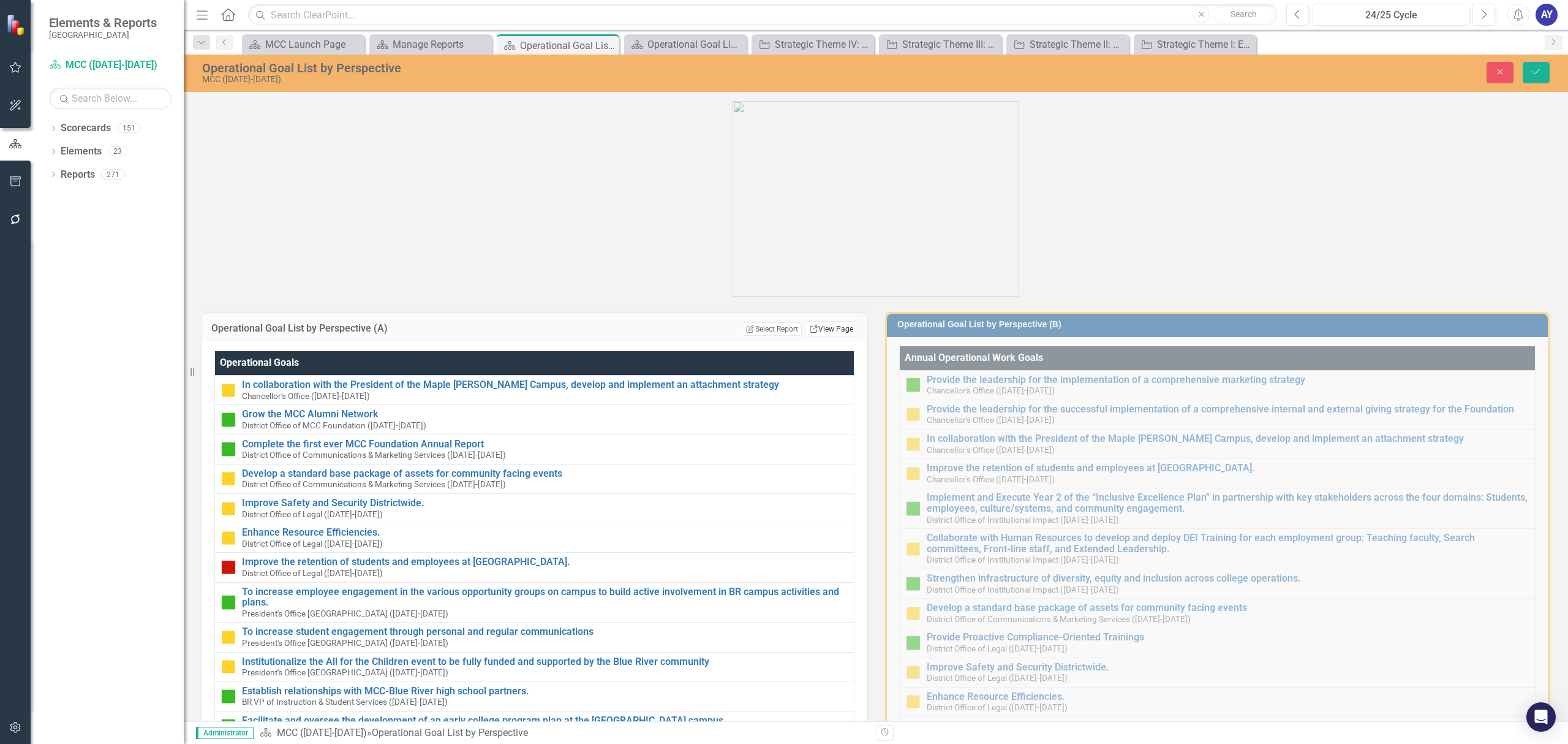
click at [809, 330] on icon "Link" at bounding box center [814, 328] width 9 height 7
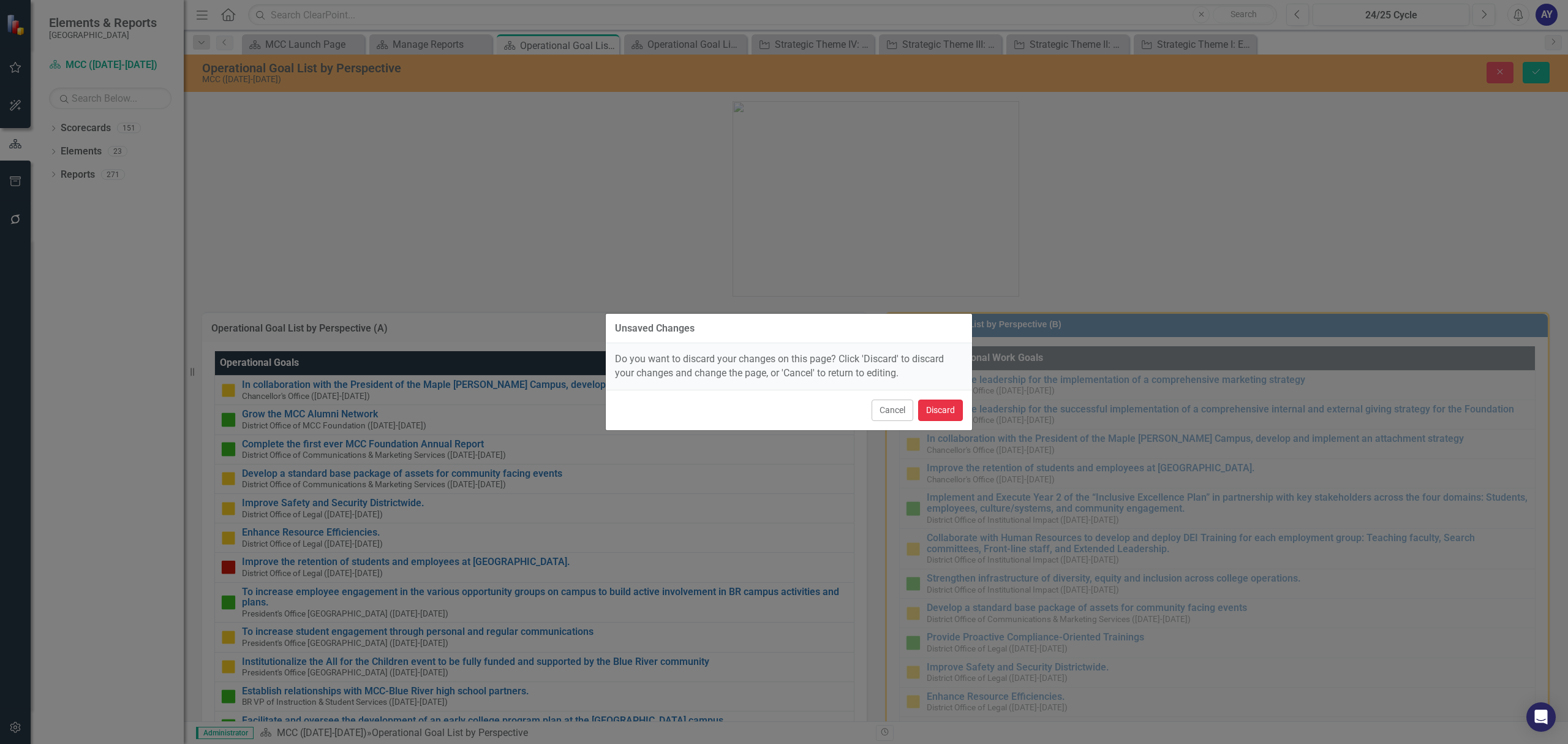
click at [934, 415] on button "Discard" at bounding box center [940, 410] width 45 height 21
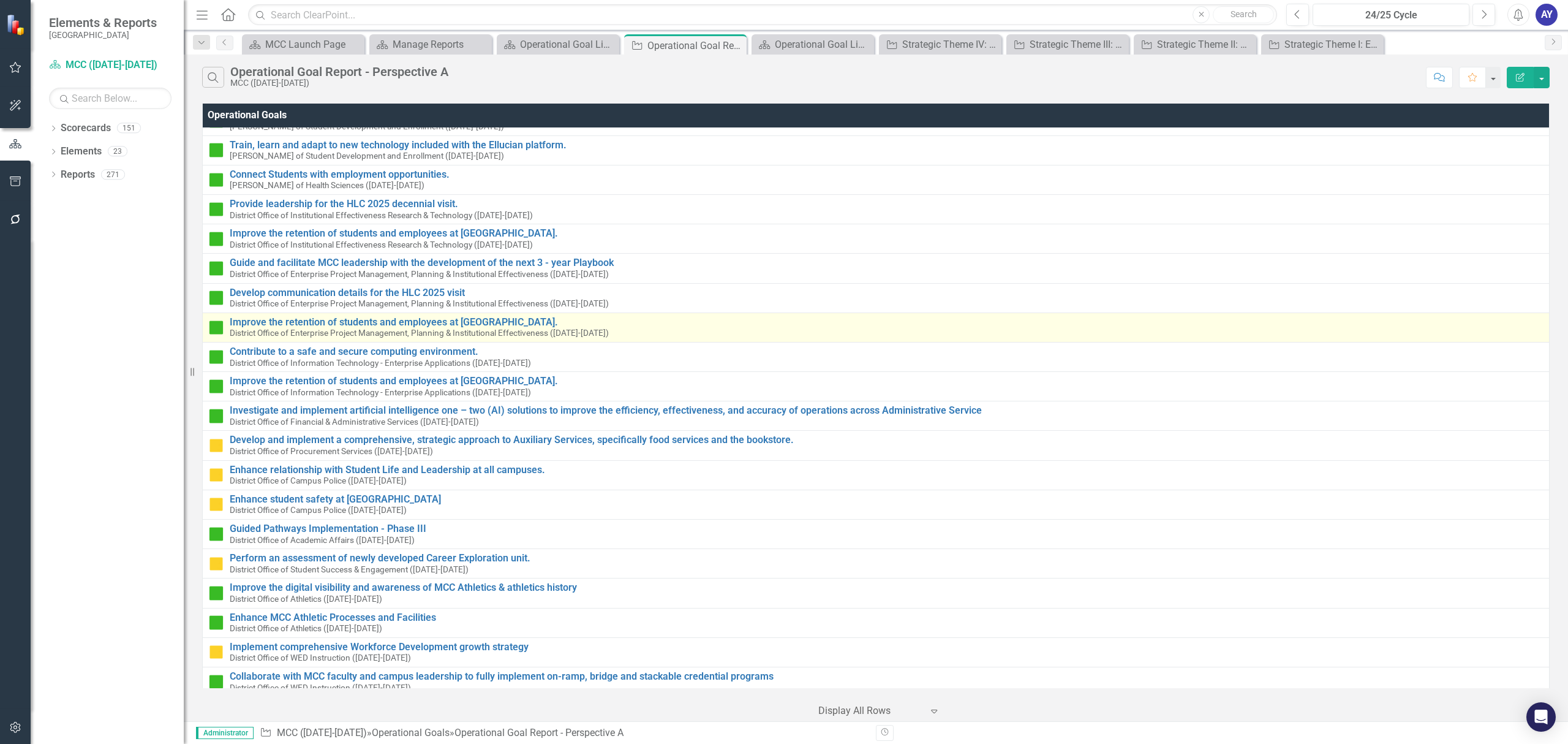
scroll to position [1144, 0]
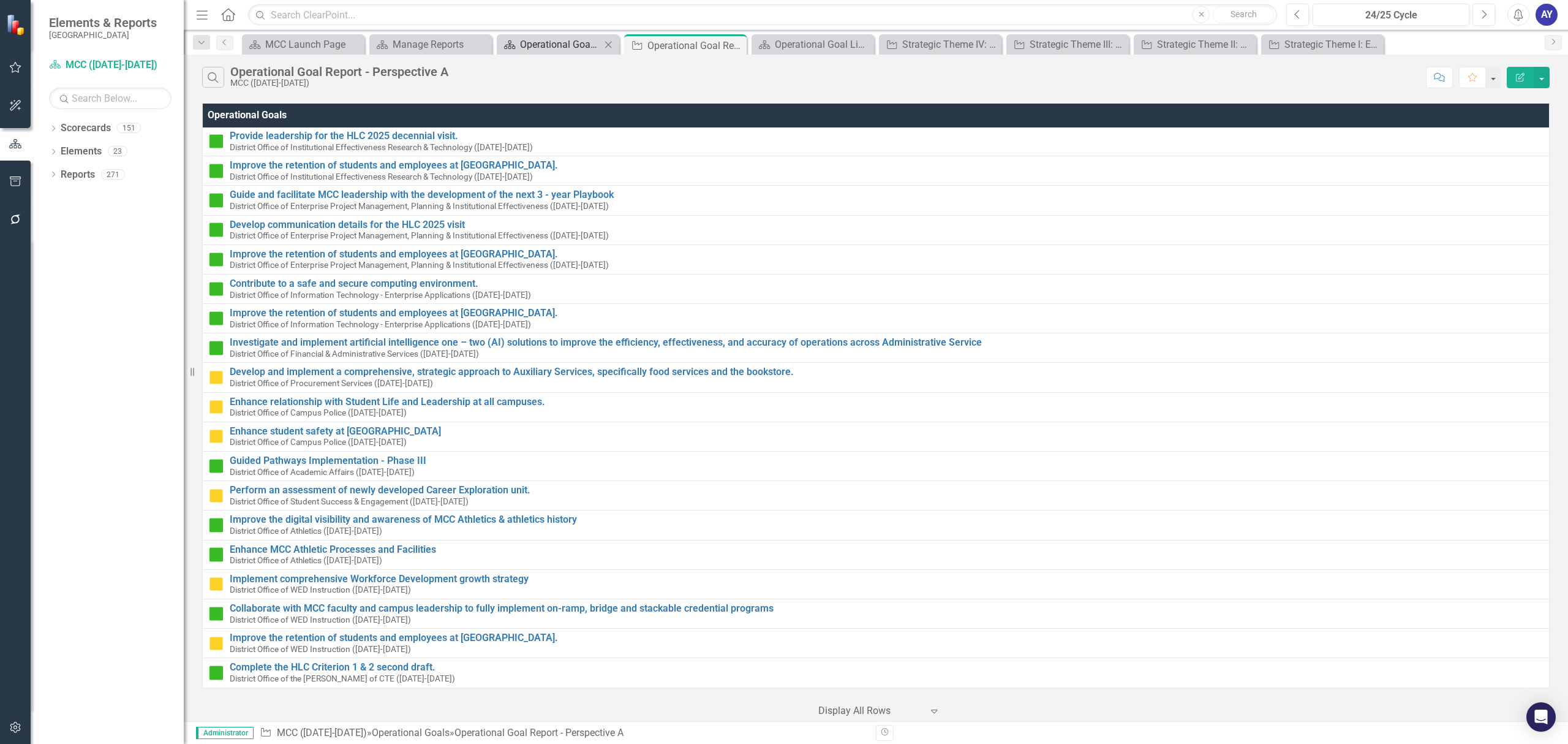
click at [527, 50] on div "Operational Goal List by Perspective" at bounding box center [560, 44] width 81 height 15
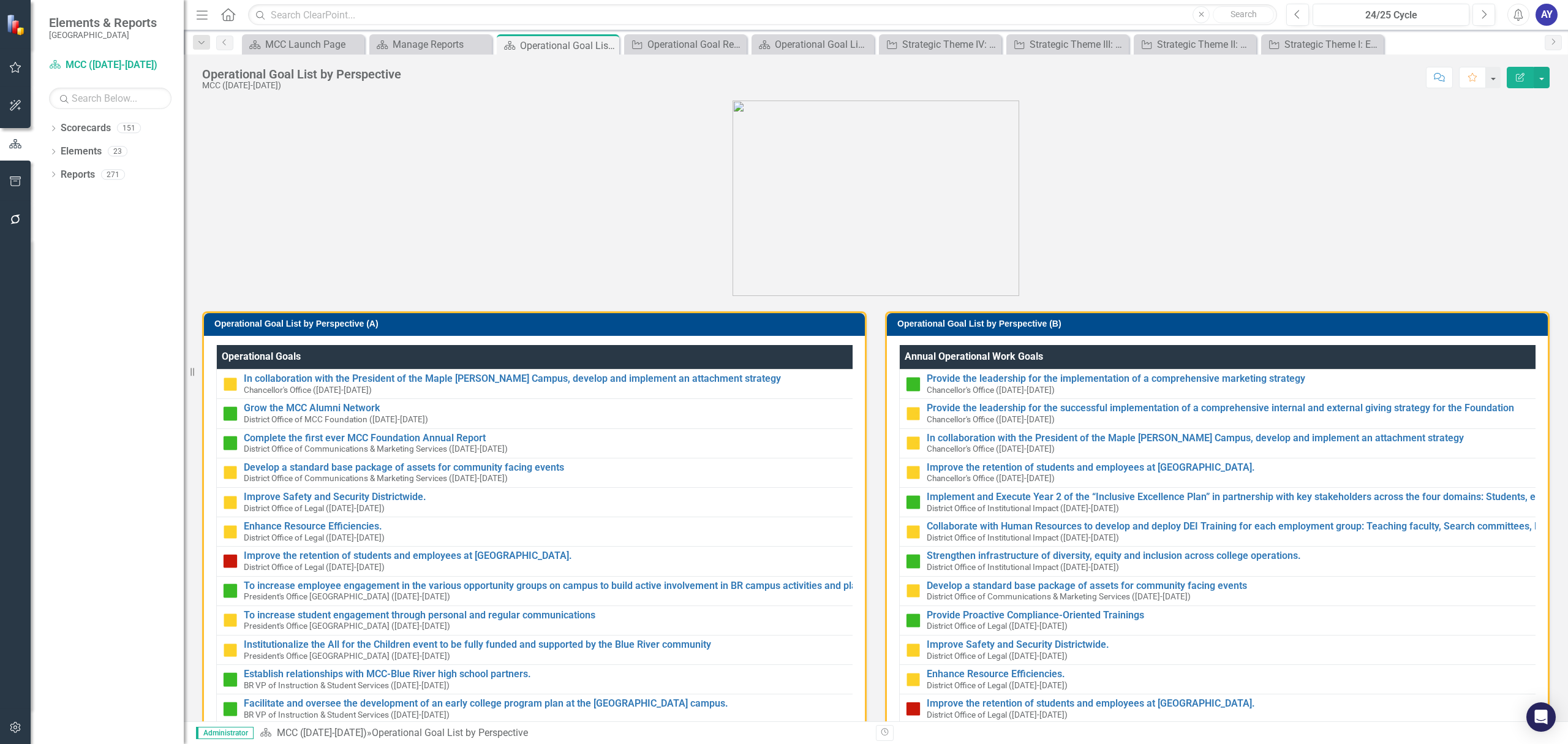
click at [1134, 322] on h3 "Operational Goal List by Perspective (B)" at bounding box center [1219, 324] width 644 height 9
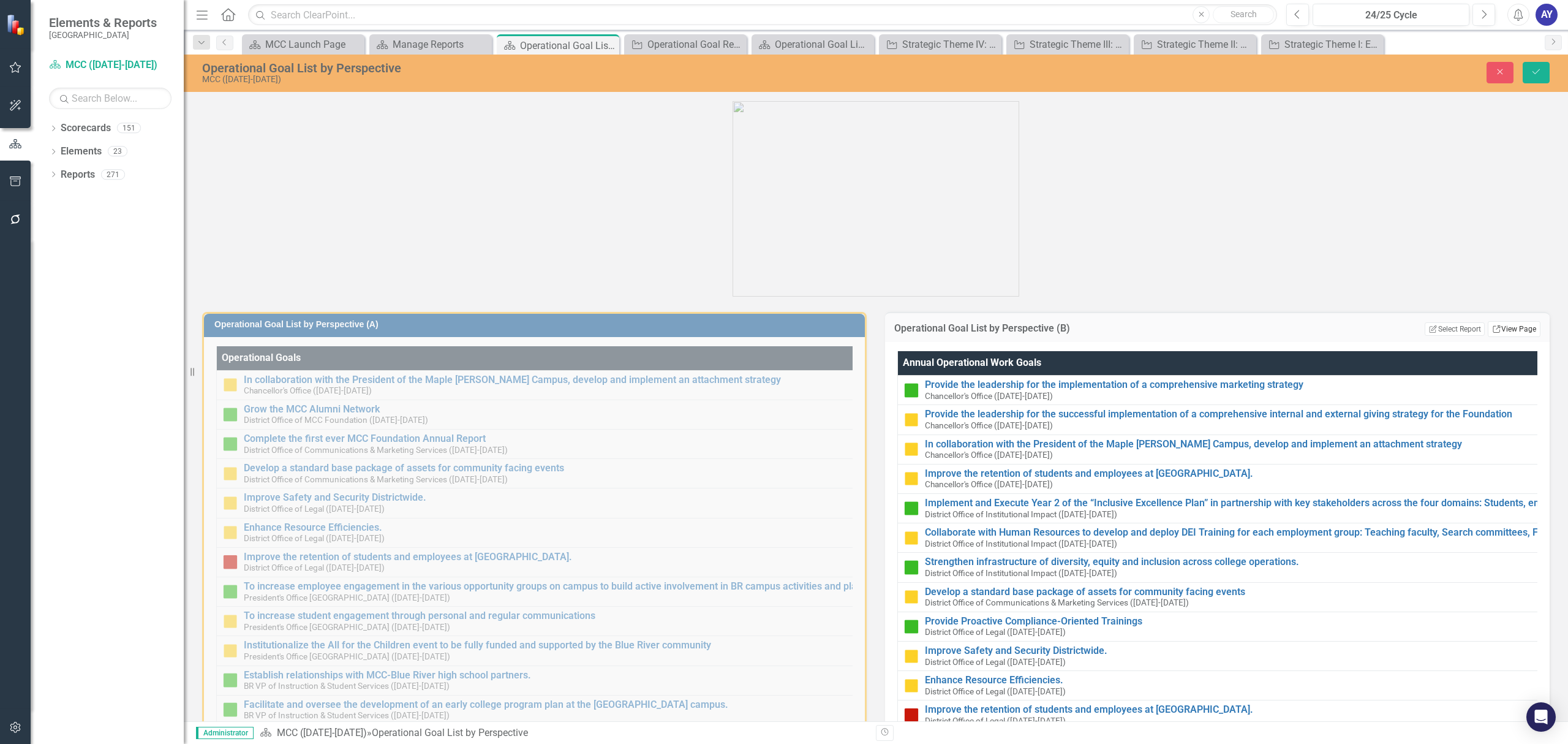
click at [1512, 331] on link "Link View Page" at bounding box center [1513, 329] width 53 height 16
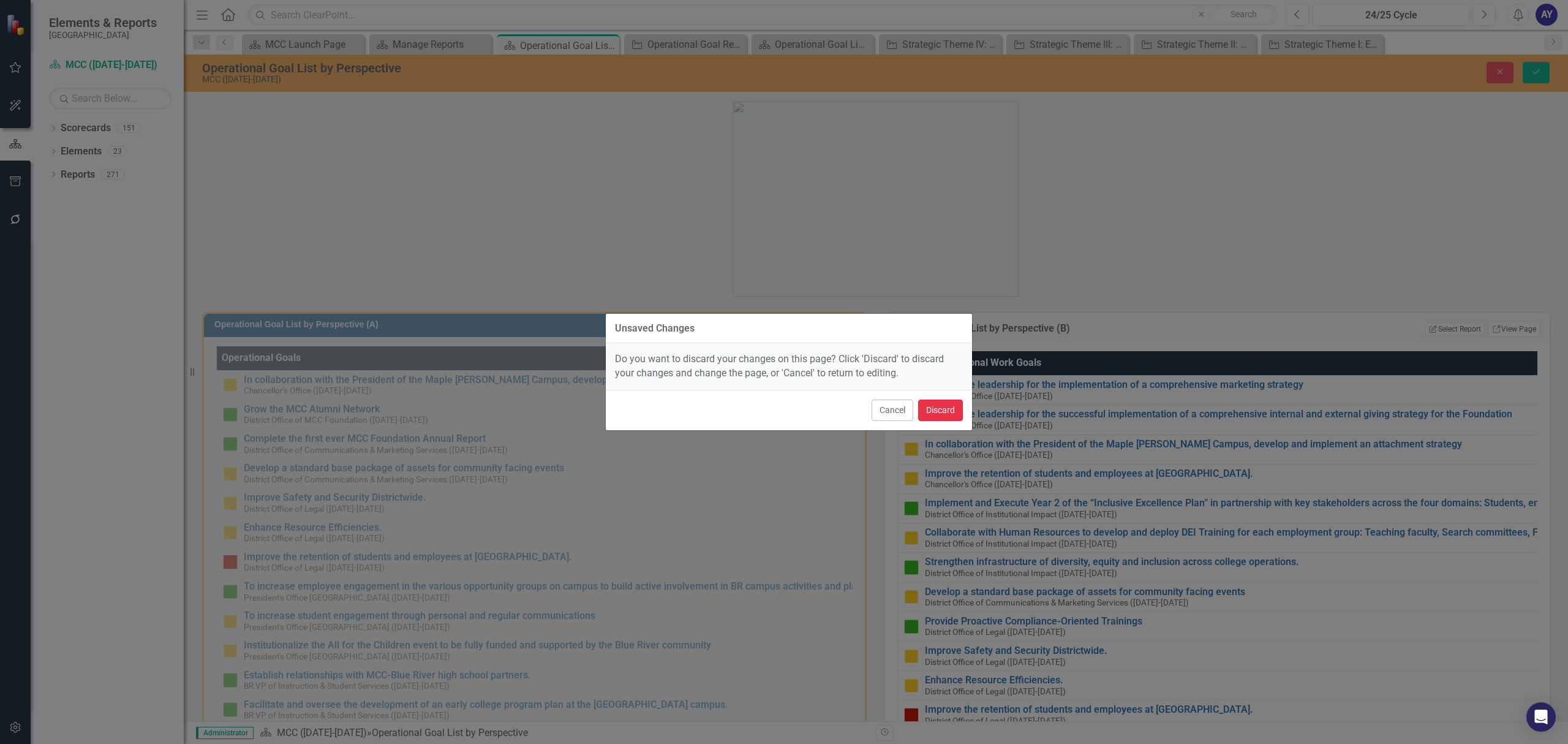
click at [945, 402] on button "Discard" at bounding box center [940, 410] width 45 height 21
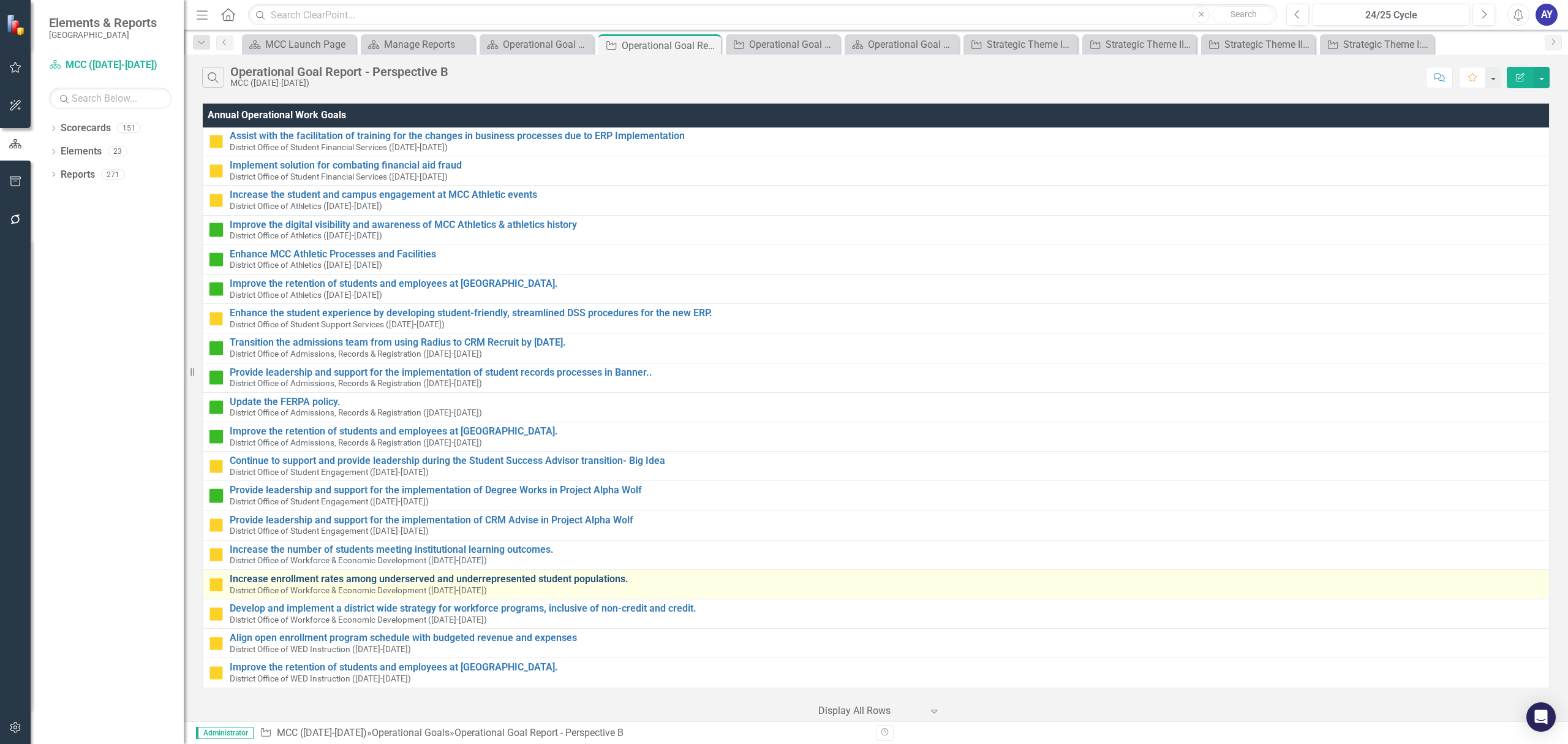
scroll to position [3223, 0]
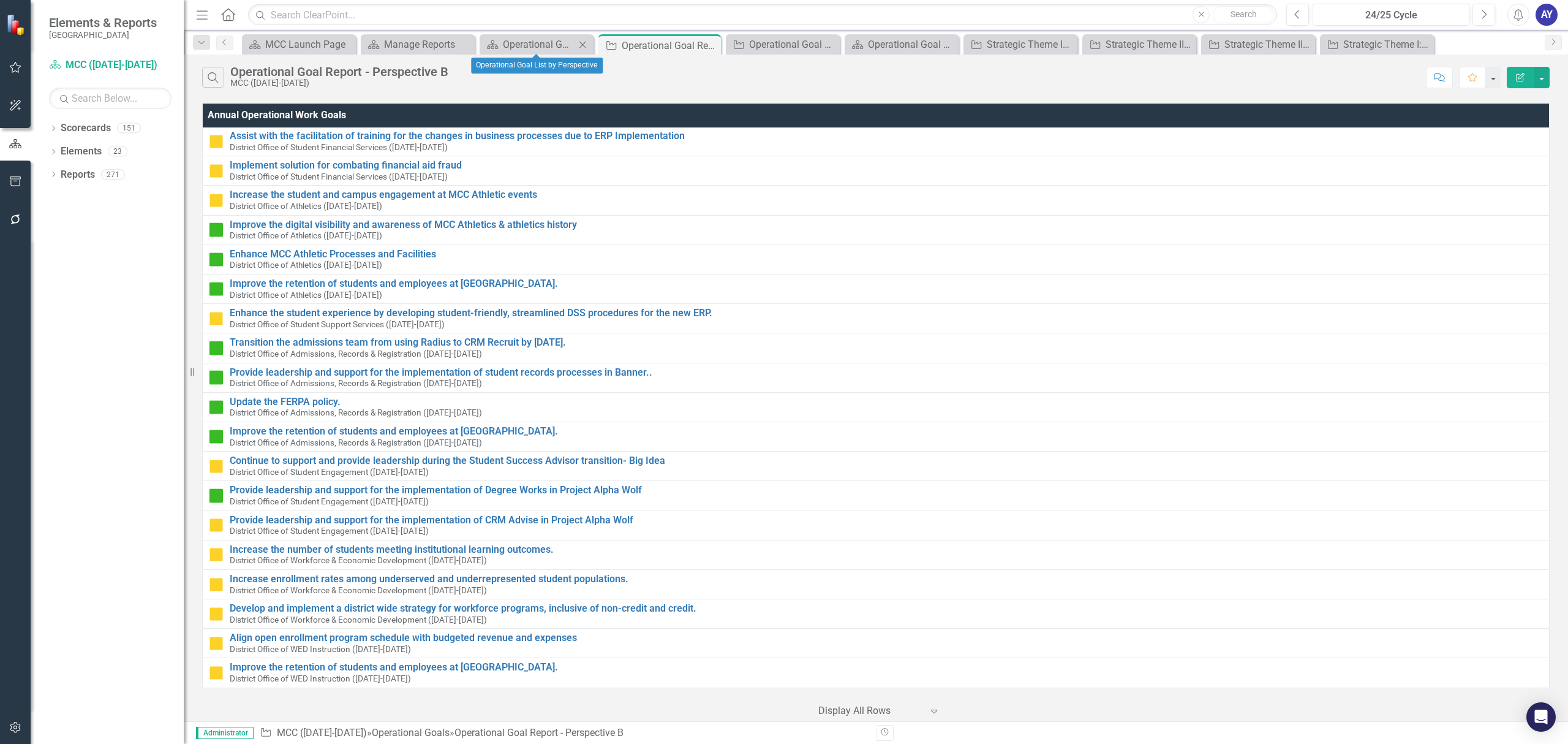
click at [503, 35] on div "Scorecard Operational Goal List by Perspective Close" at bounding box center [536, 45] width 114 height 20
click at [504, 40] on div "Operational Goal List by Perspective" at bounding box center [538, 44] width 72 height 15
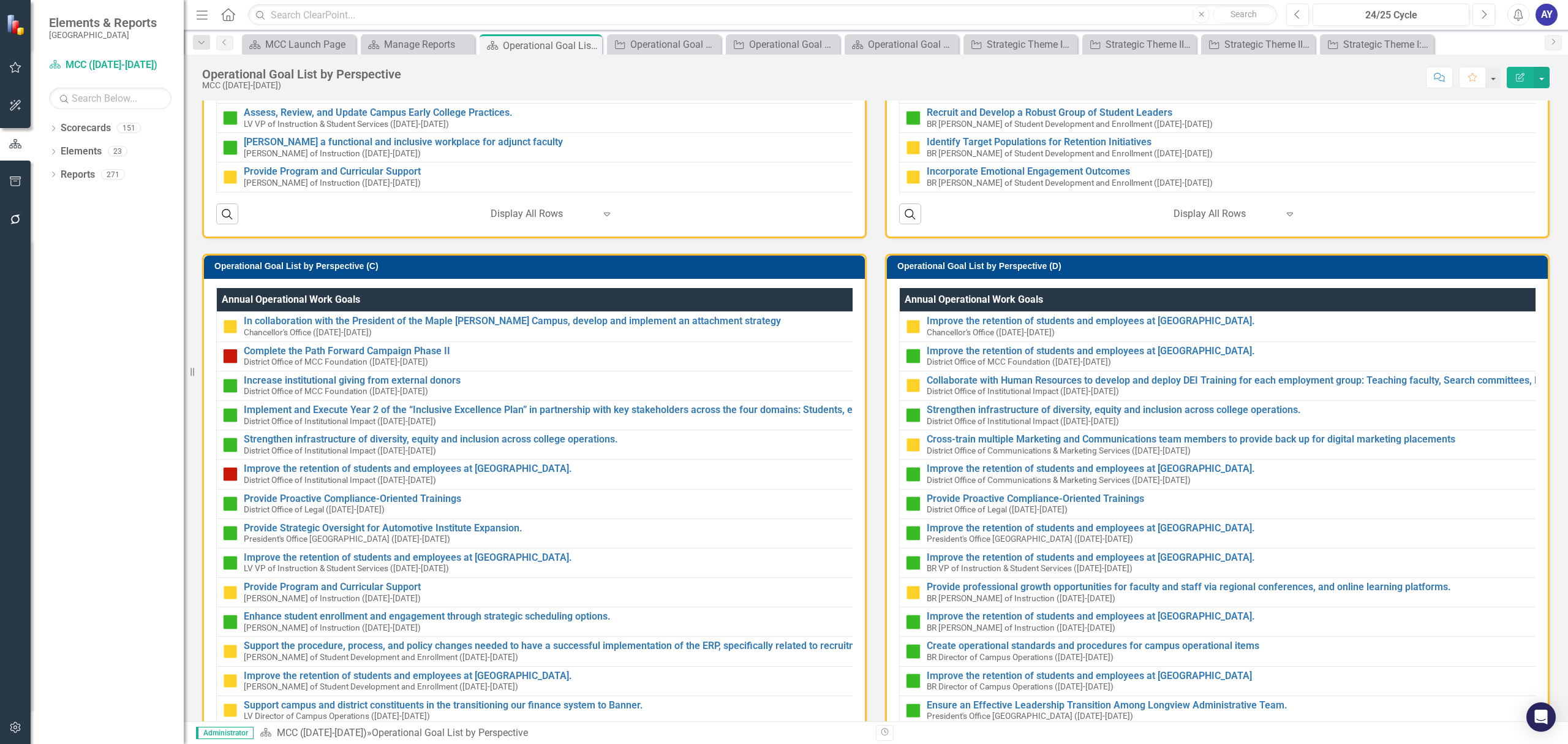
scroll to position [735, 0]
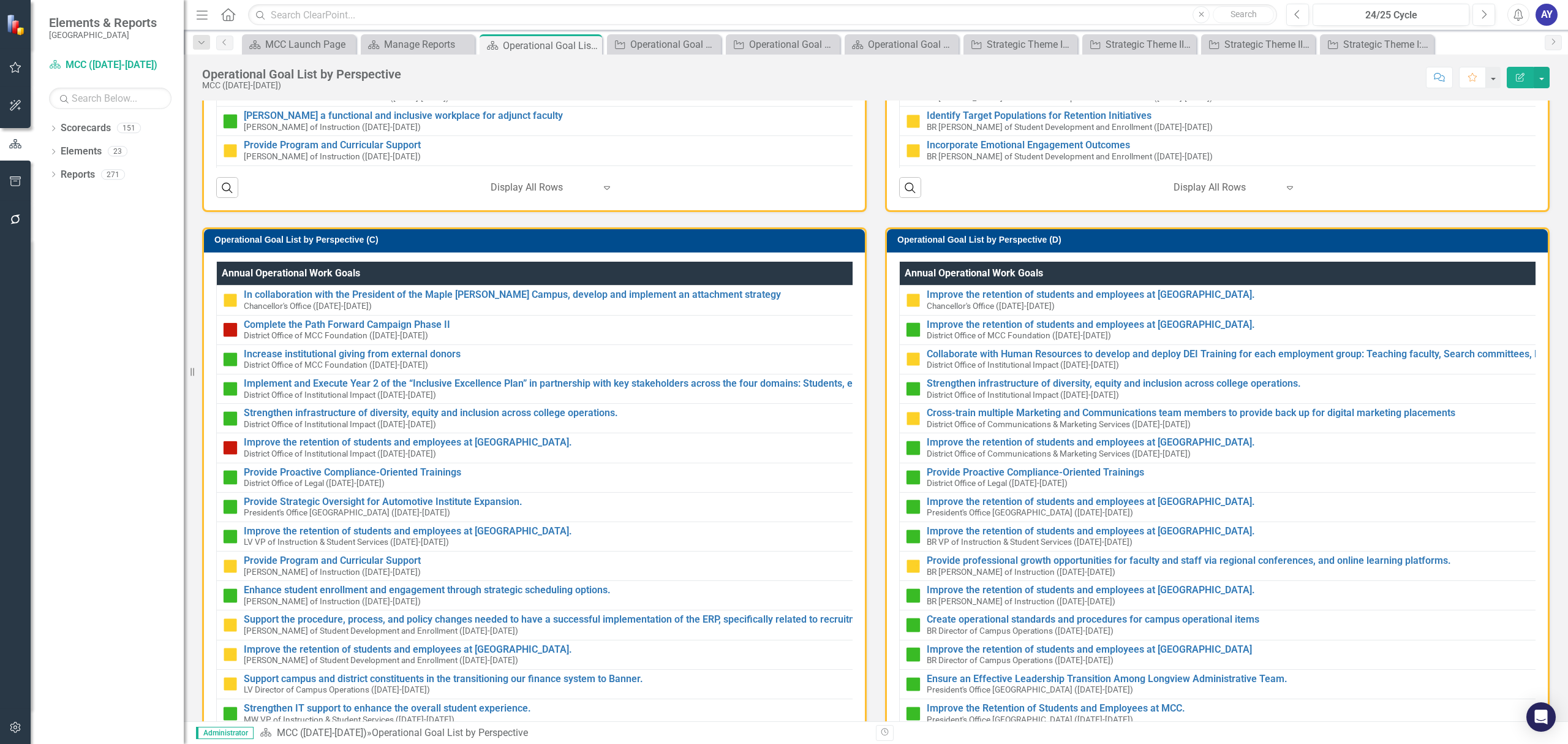
click at [437, 243] on h3 "Operational Goal List by Perspective (C)" at bounding box center [536, 240] width 644 height 9
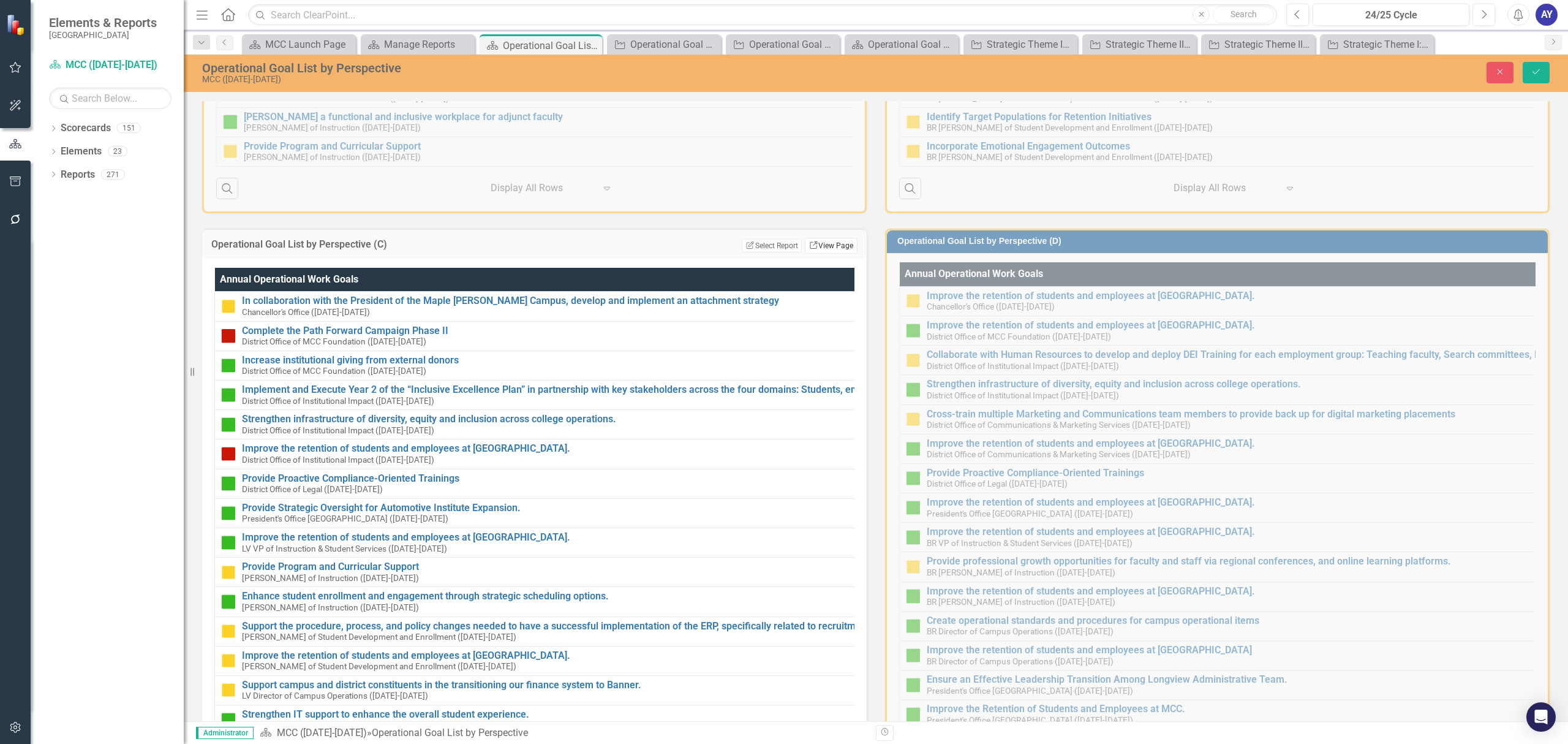
click at [811, 243] on icon at bounding box center [813, 245] width 7 height 7
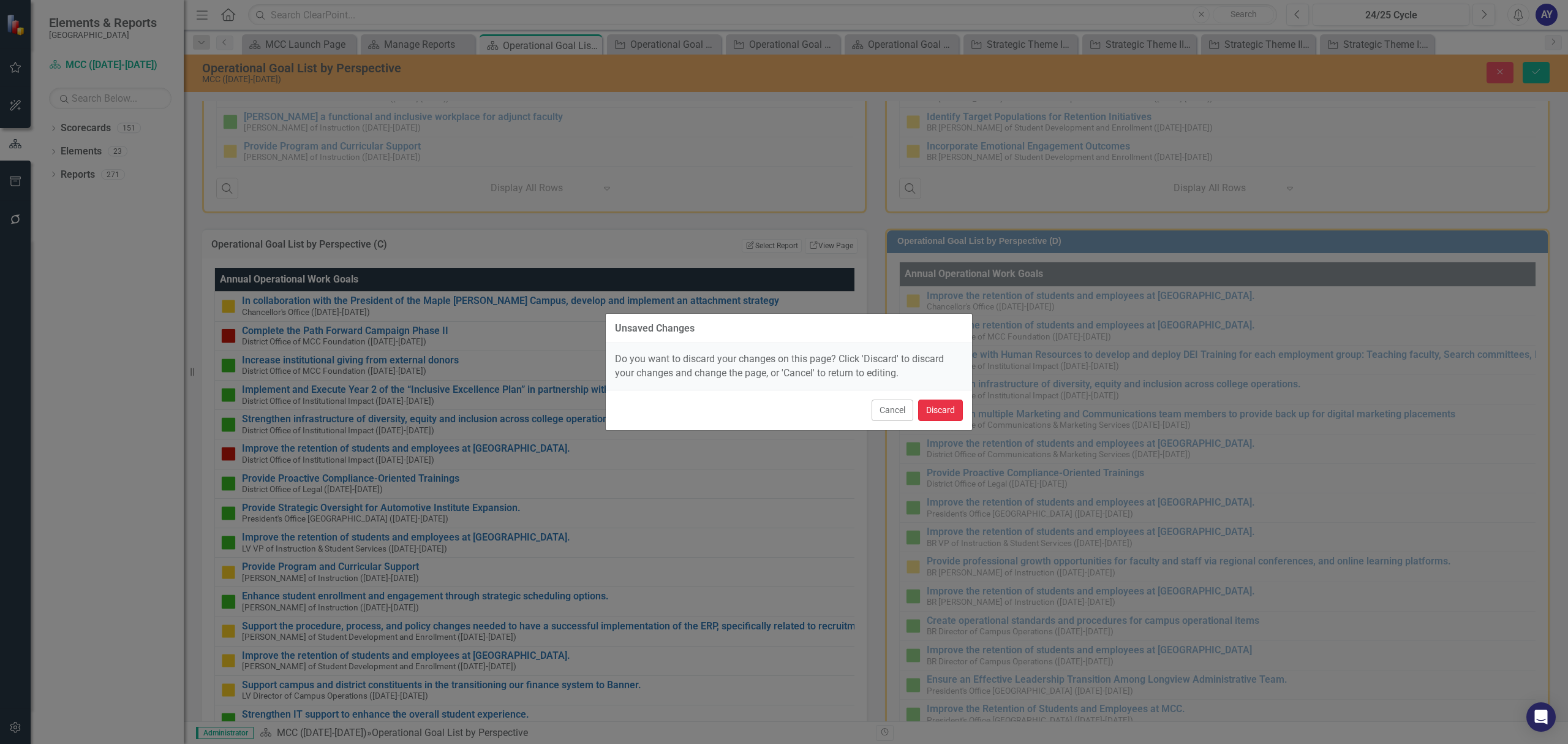
click at [939, 414] on button "Discard" at bounding box center [940, 410] width 45 height 21
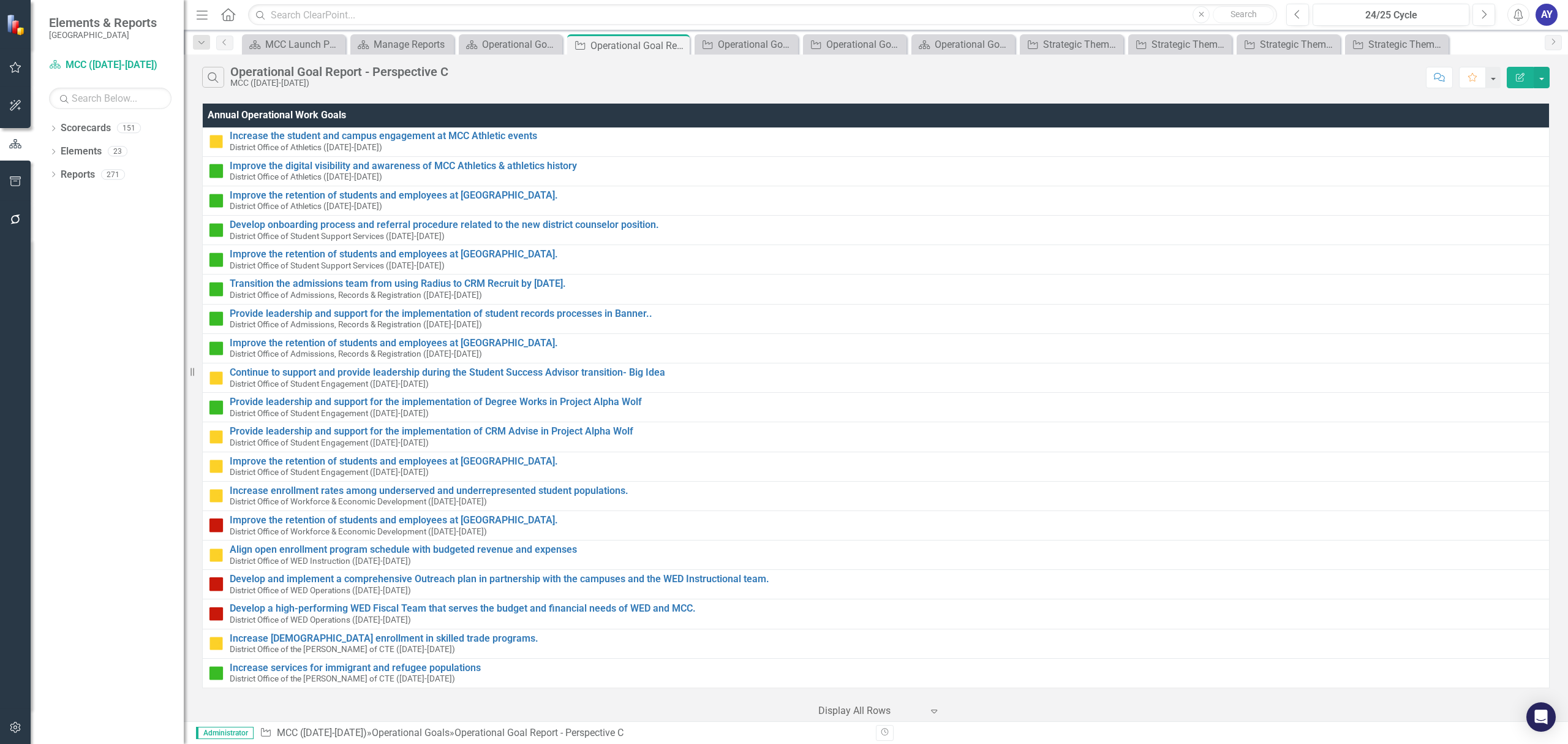
scroll to position [1858, 0]
click at [480, 47] on link "Scorecard Operational Goal List by Perspective" at bounding box center [503, 44] width 82 height 15
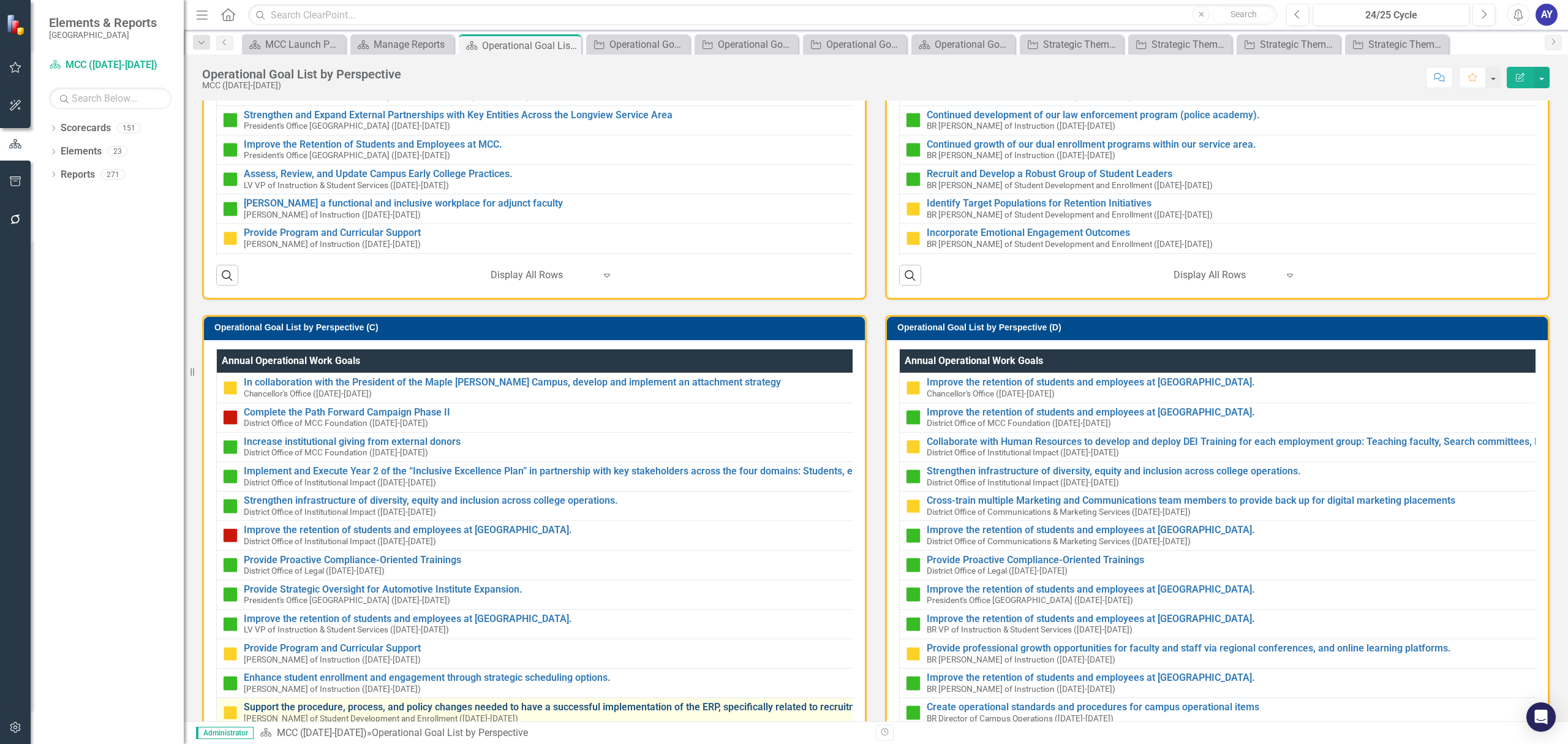
scroll to position [646, 0]
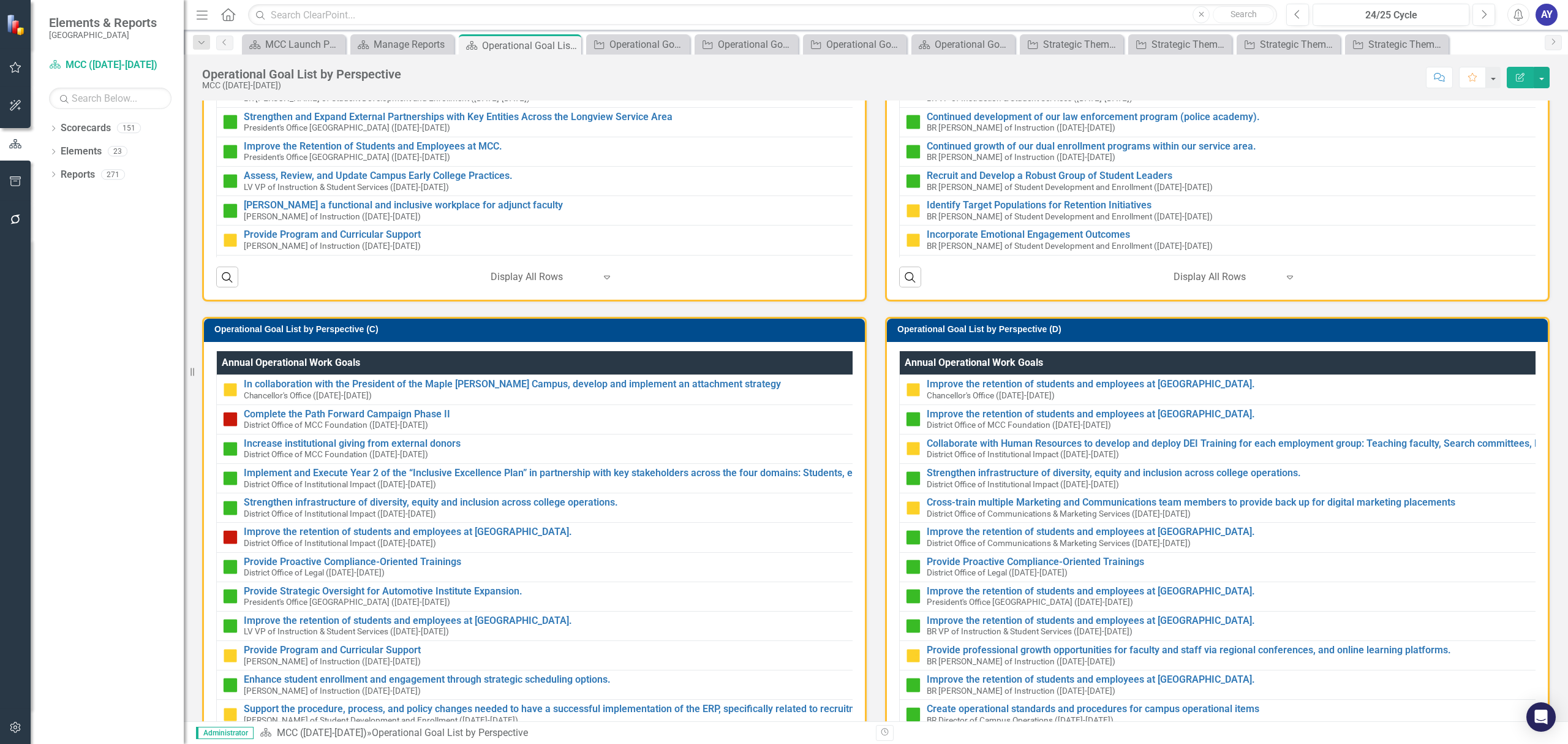
click at [1017, 326] on h3 "Operational Goal List by Perspective (D)" at bounding box center [1219, 329] width 644 height 9
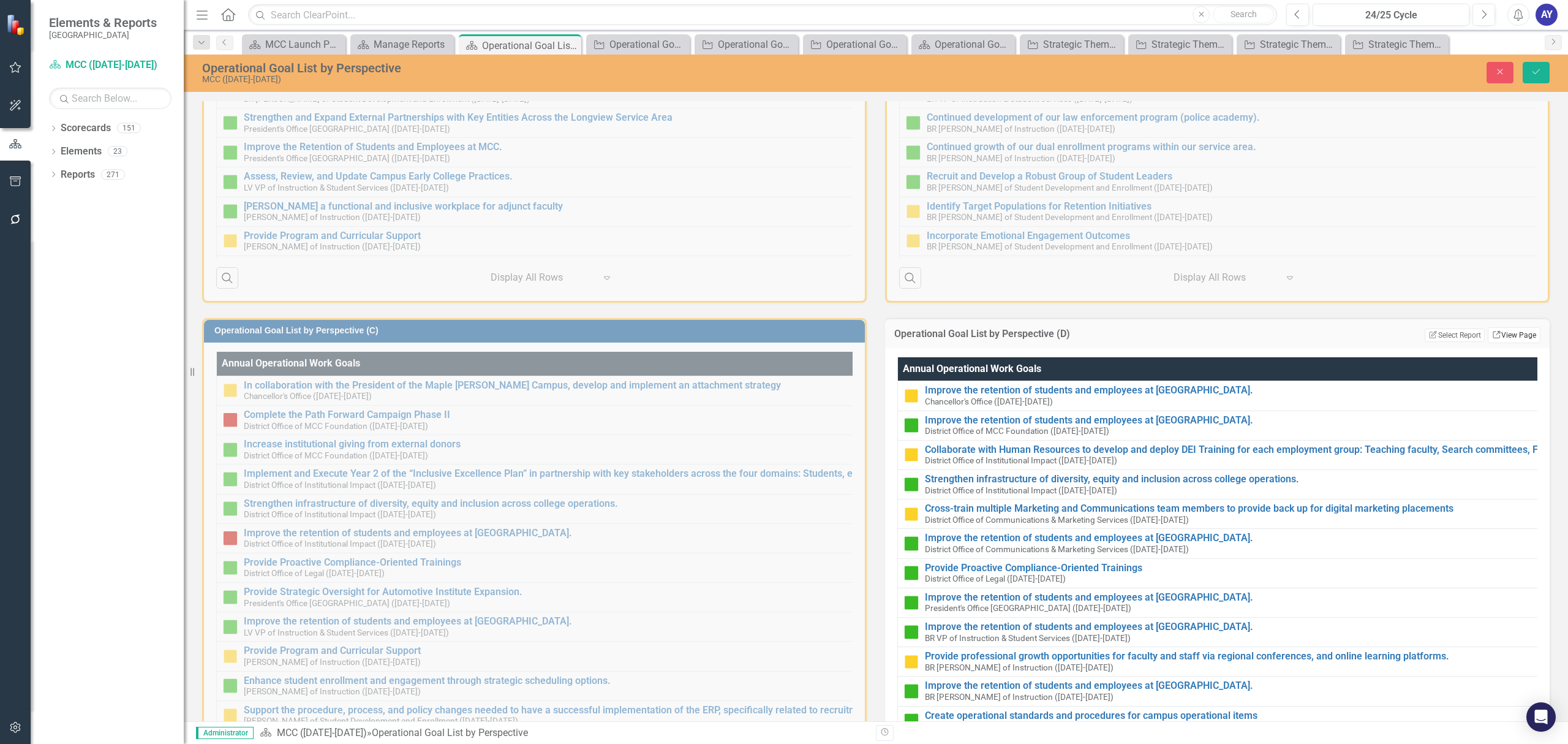
click at [1490, 329] on link "Link View Page" at bounding box center [1513, 335] width 53 height 16
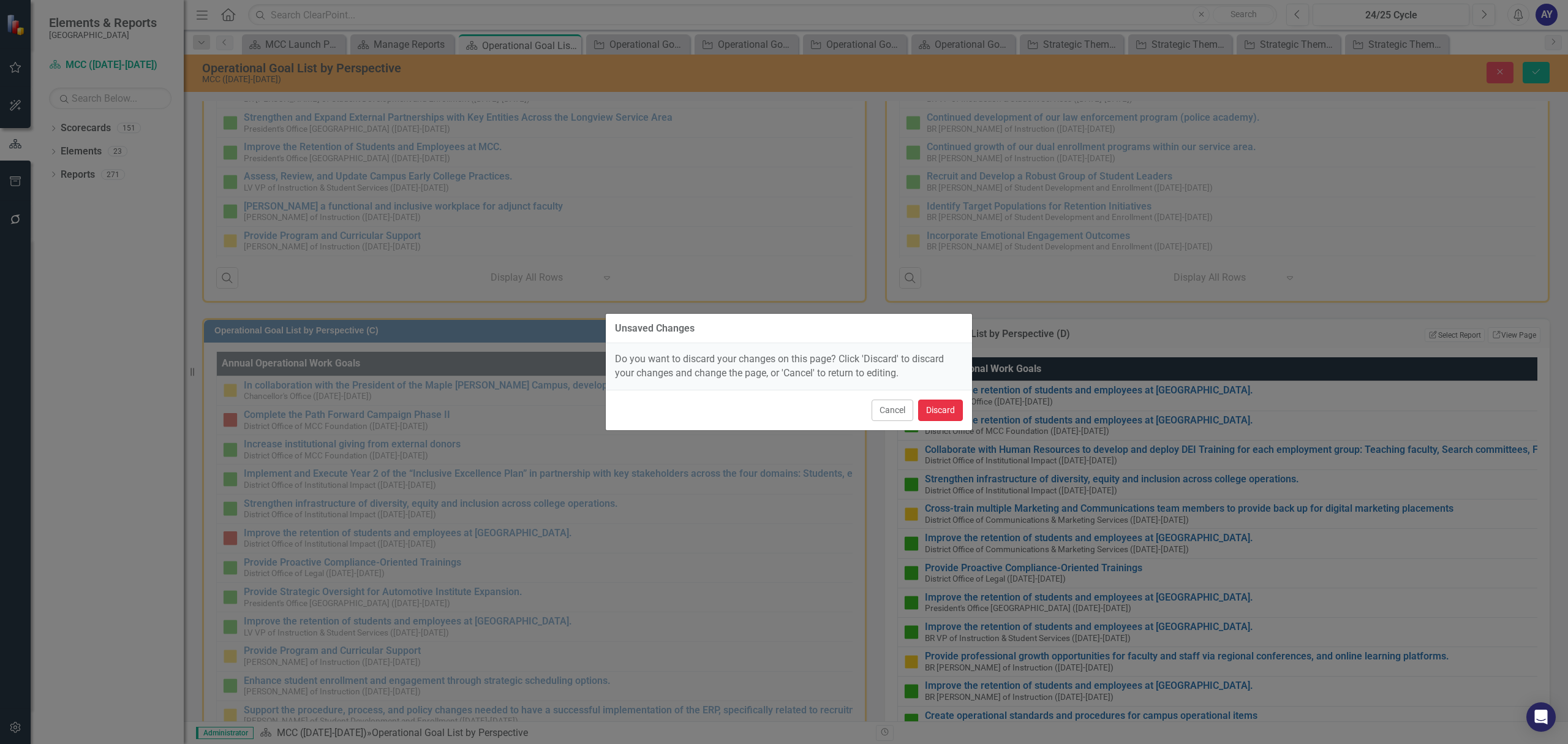
click at [939, 412] on button "Discard" at bounding box center [940, 410] width 45 height 21
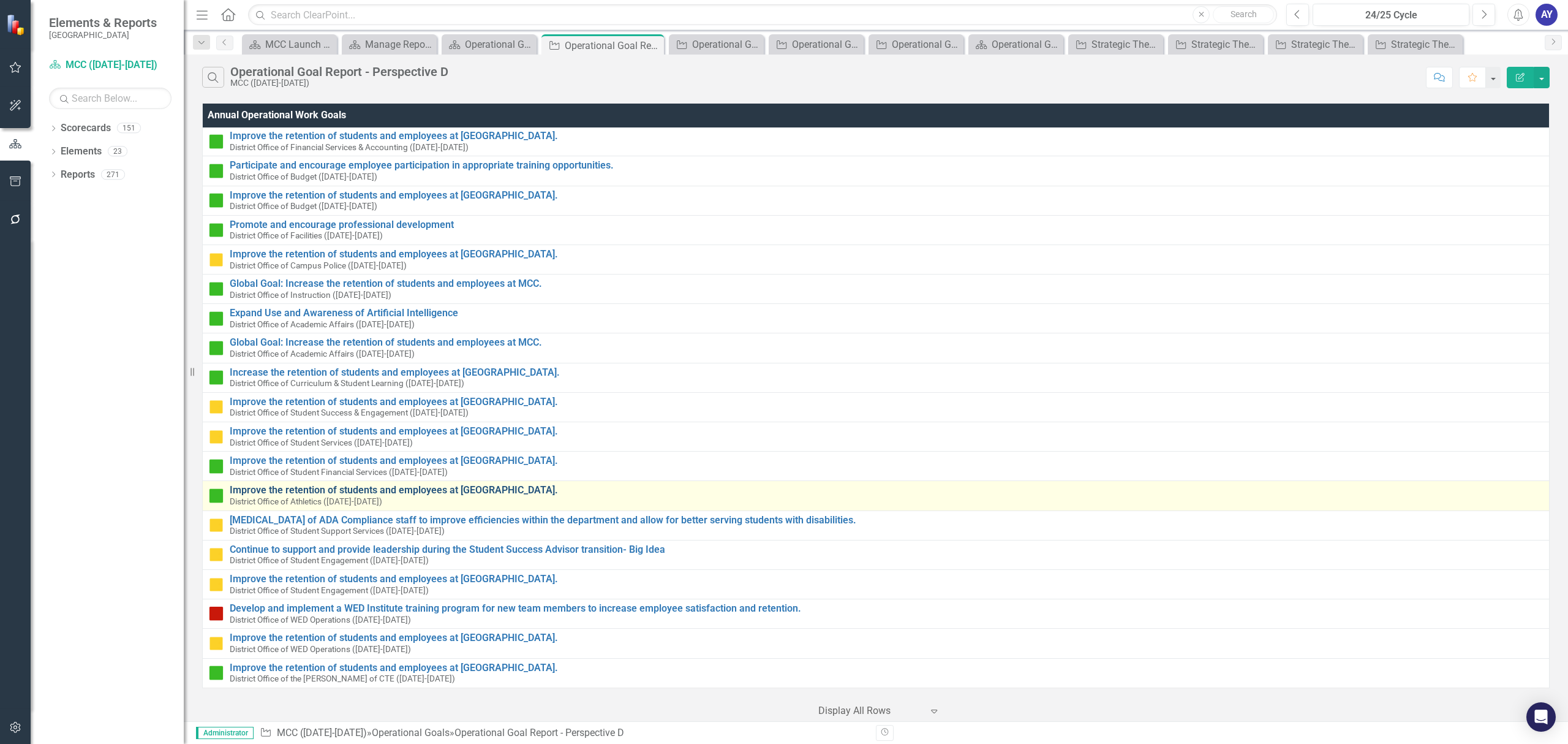
scroll to position [1649, 0]
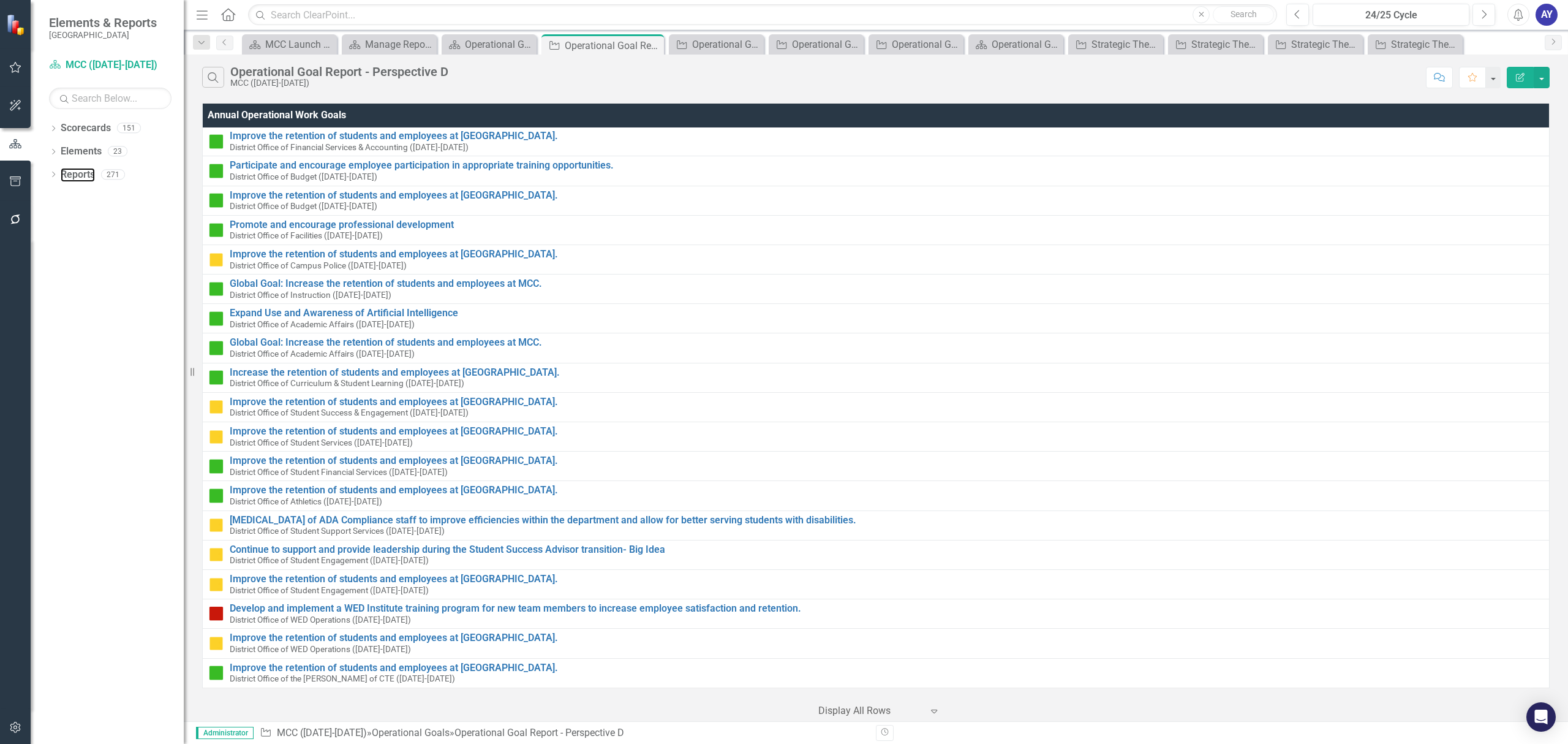
drag, startPoint x: 84, startPoint y: 172, endPoint x: 113, endPoint y: 213, distance: 50.2
click at [84, 172] on link "Reports" at bounding box center [78, 174] width 35 height 14
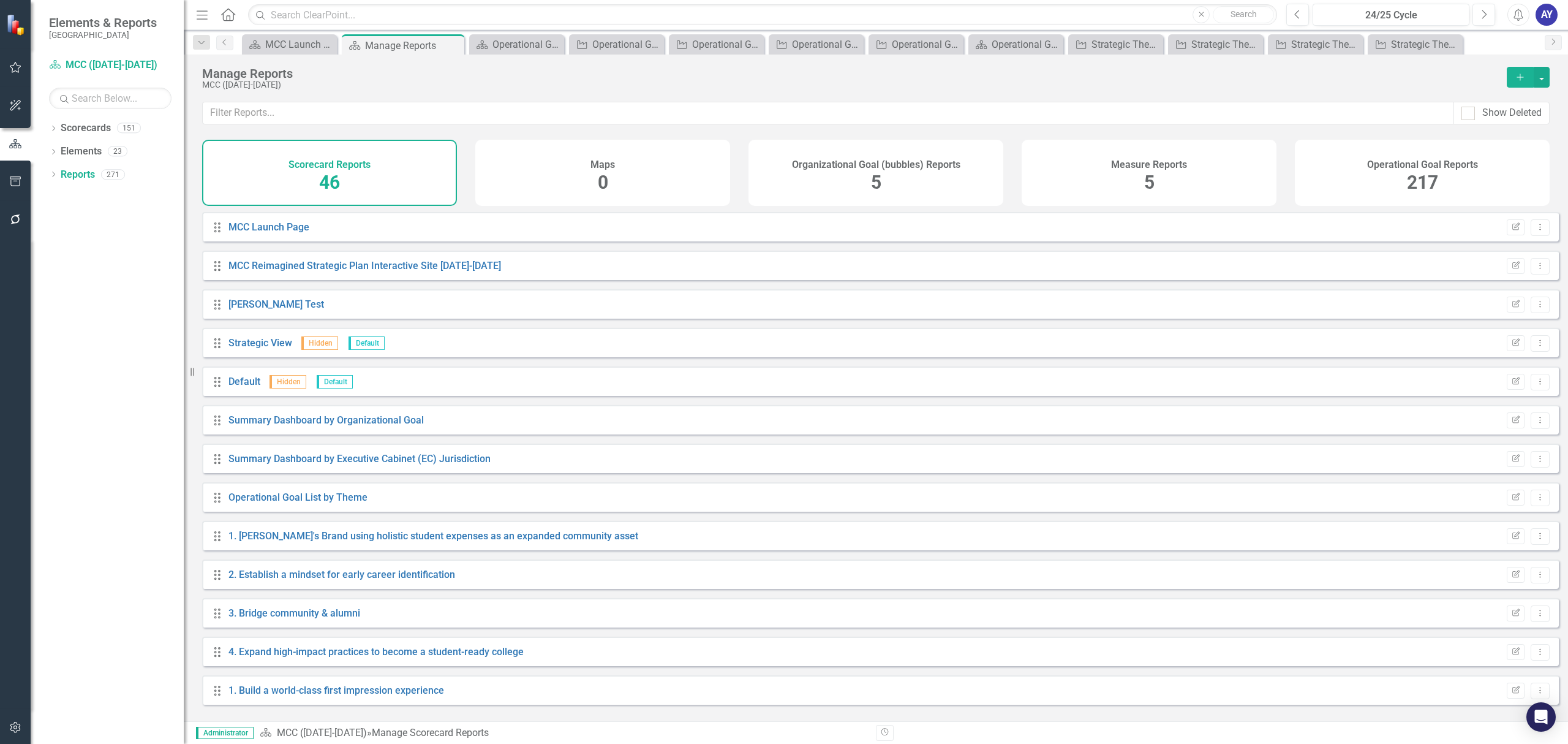
click at [233, 15] on icon "Home" at bounding box center [228, 14] width 16 height 13
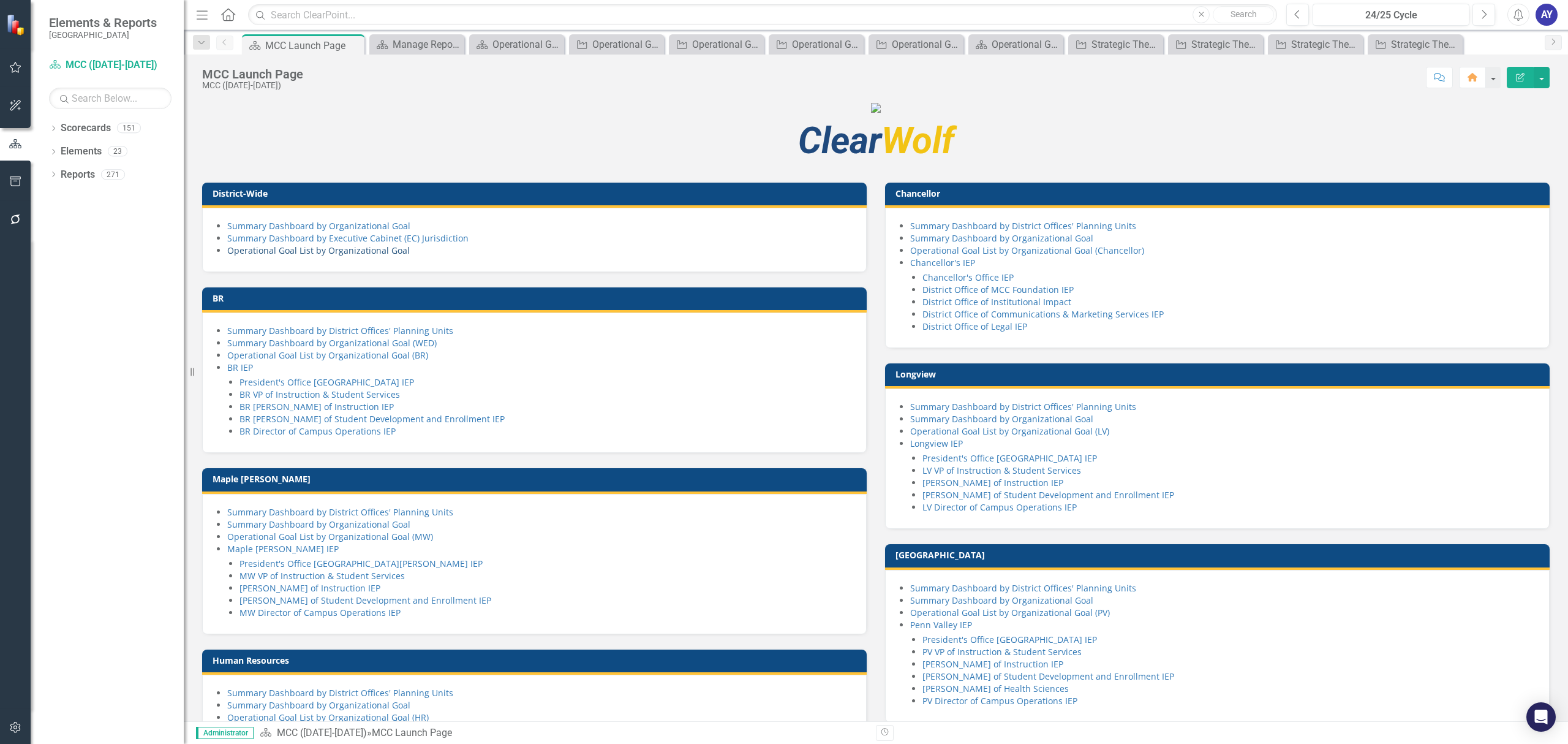
click at [380, 256] on link "Operational Goal List by Organizational Goal" at bounding box center [318, 251] width 183 height 12
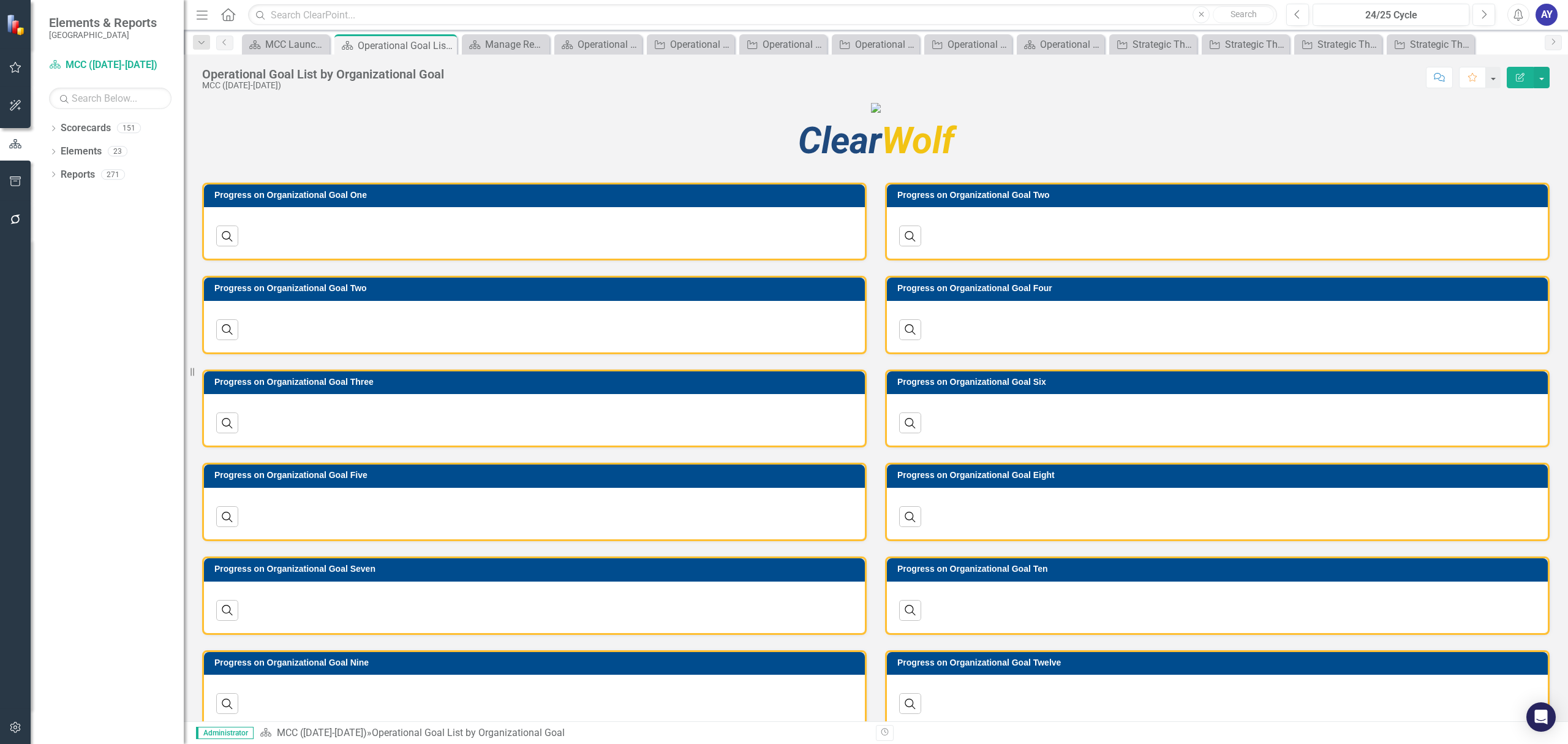
click at [236, 17] on icon "Home" at bounding box center [228, 14] width 16 height 13
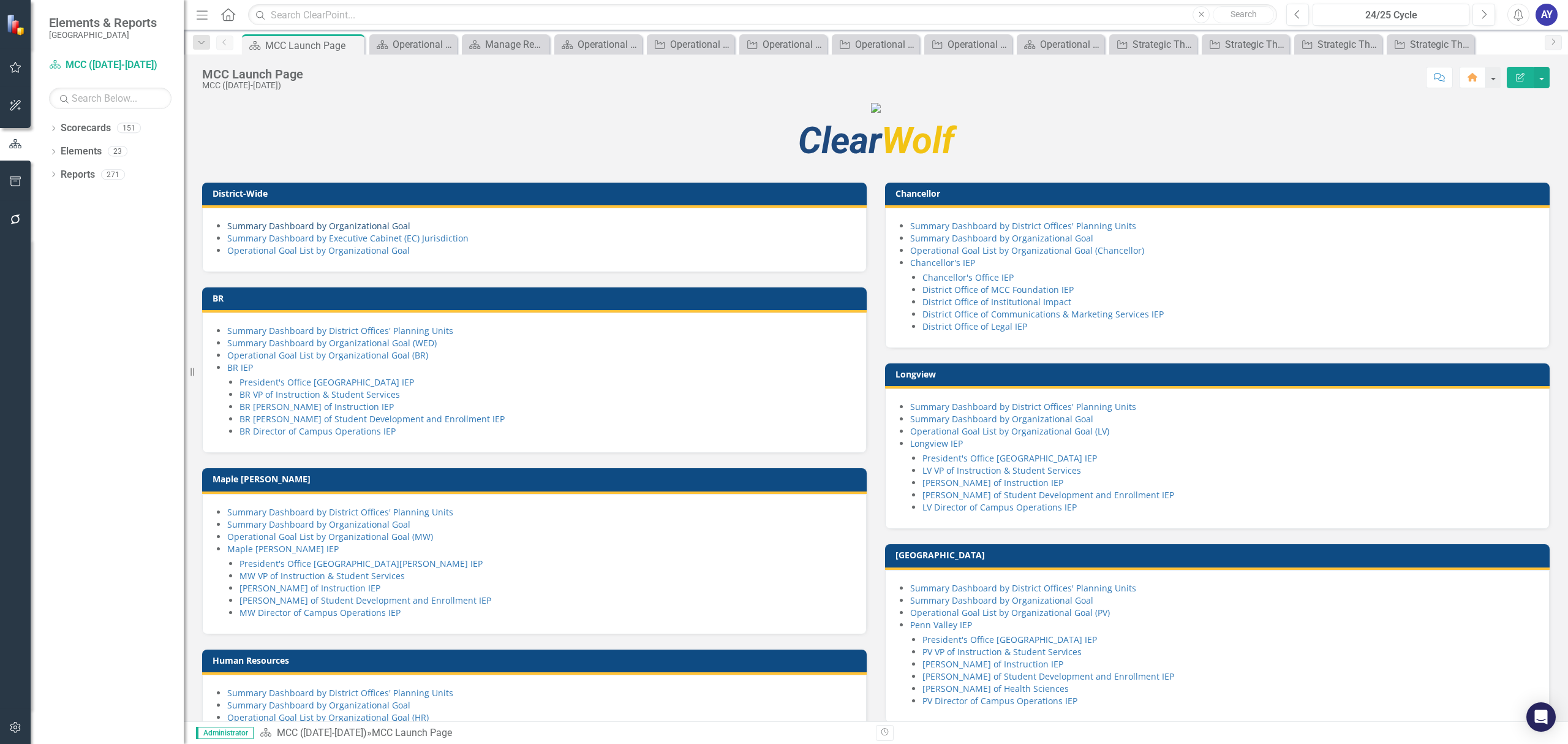
click at [333, 231] on link "Summary Dashboard by Organizational Goal" at bounding box center [318, 226] width 183 height 12
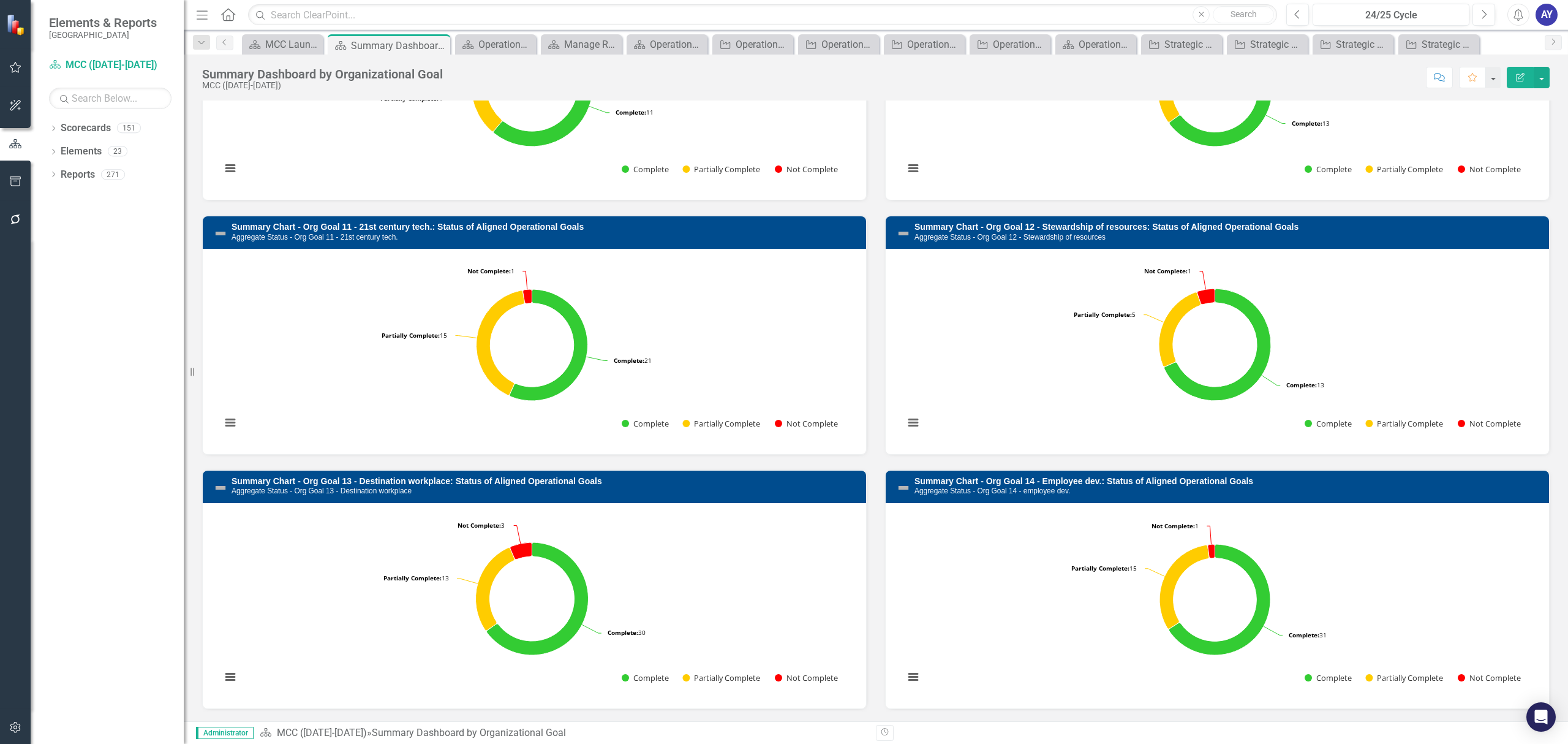
scroll to position [1595, 0]
click at [699, 270] on rect "Interactive chart" at bounding box center [532, 350] width 634 height 184
